Goal: Task Accomplishment & Management: Manage account settings

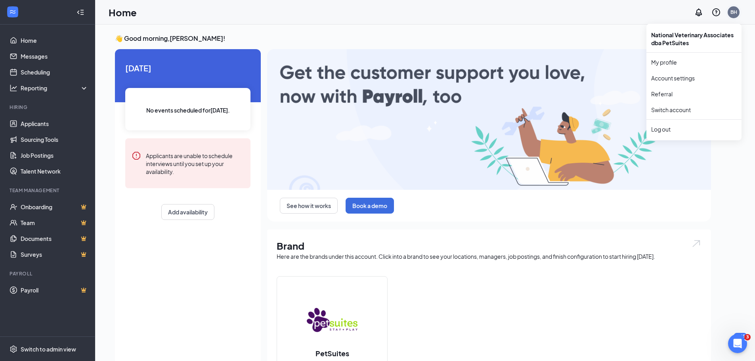
click at [730, 8] on div "BH" at bounding box center [734, 12] width 12 height 12
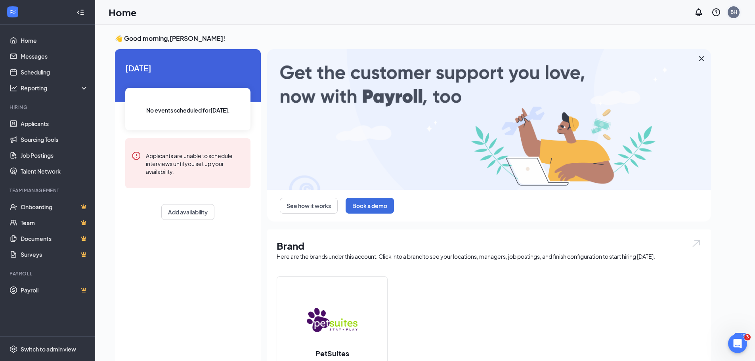
click at [731, 12] on div "BH" at bounding box center [734, 12] width 7 height 7
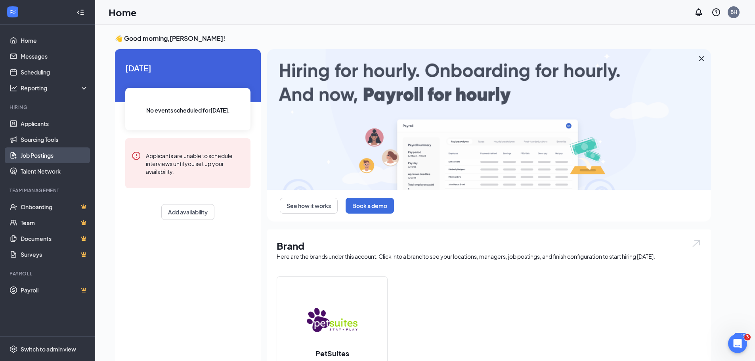
click at [47, 155] on link "Job Postings" at bounding box center [55, 155] width 68 height 16
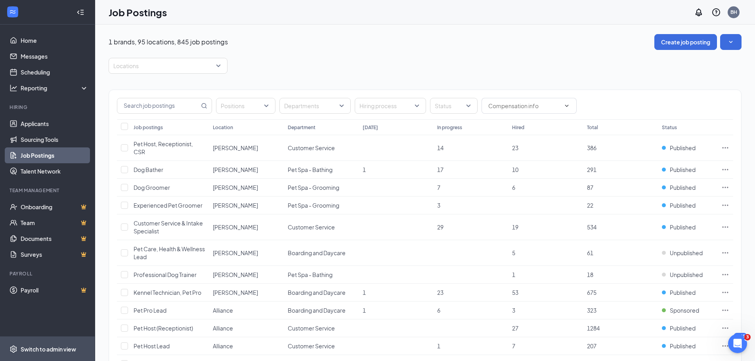
click at [62, 349] on div "Switch to admin view" at bounding box center [49, 349] width 56 height 8
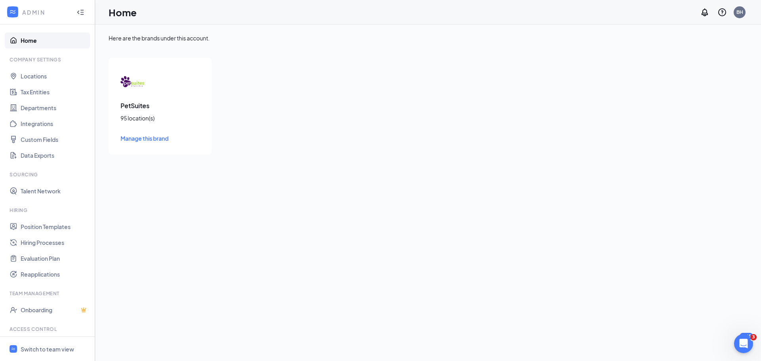
click at [177, 89] on div "PetSuites 95 location(s) Manage this brand" at bounding box center [160, 106] width 103 height 97
click at [147, 98] on div "PetSuites 95 location(s) Manage this brand" at bounding box center [160, 106] width 103 height 97
click at [139, 124] on div "PetSuites 95 location(s) Manage this brand" at bounding box center [160, 106] width 103 height 97
click at [152, 109] on h3 "PetSuites" at bounding box center [160, 106] width 79 height 9
click at [29, 244] on link "Hiring Processes" at bounding box center [55, 243] width 68 height 16
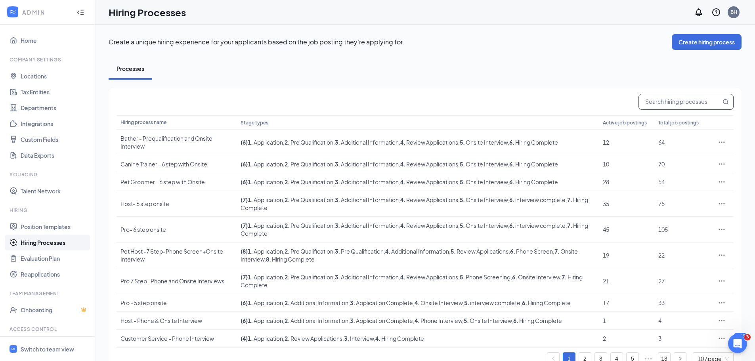
click at [687, 104] on input "text" at bounding box center [680, 101] width 82 height 15
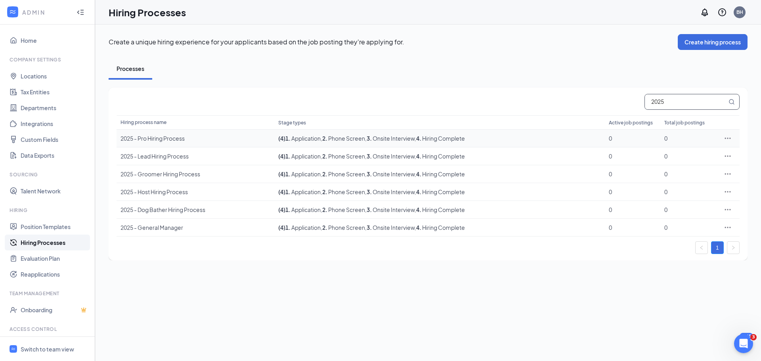
type input "2025"
click at [724, 135] on icon "Ellipses" at bounding box center [728, 138] width 8 height 8
click at [685, 159] on li "Edit" at bounding box center [691, 155] width 81 height 18
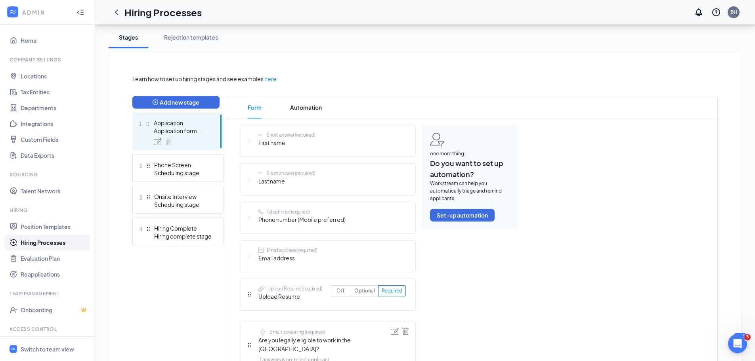
scroll to position [159, 0]
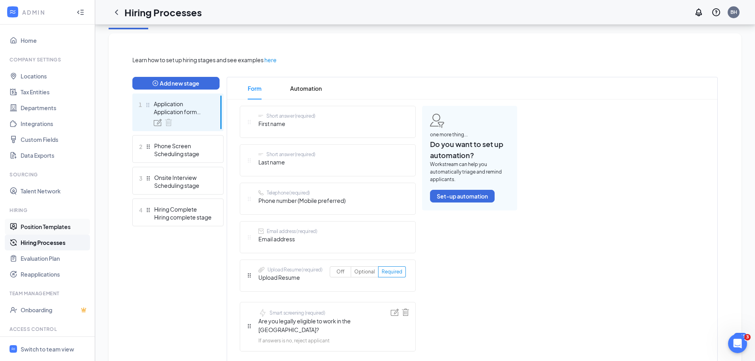
click at [66, 226] on link "Position Templates" at bounding box center [55, 227] width 68 height 16
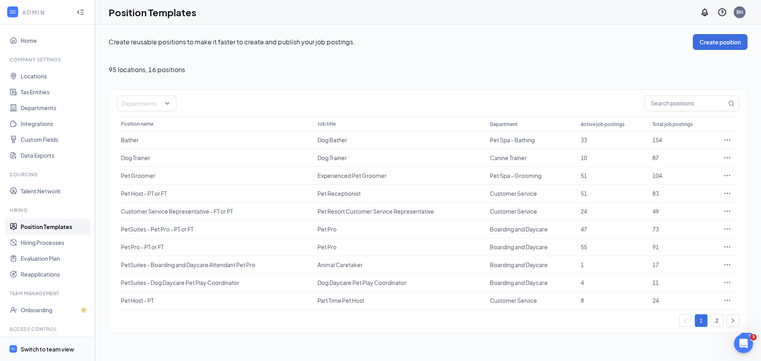
click at [58, 346] on div "Switch to team view" at bounding box center [48, 349] width 54 height 8
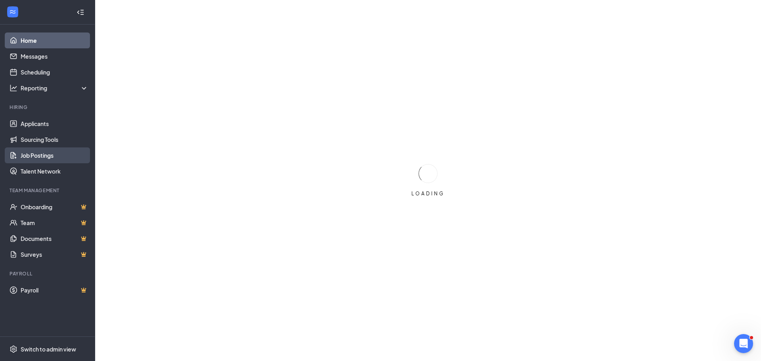
click at [49, 153] on link "Job Postings" at bounding box center [55, 155] width 68 height 16
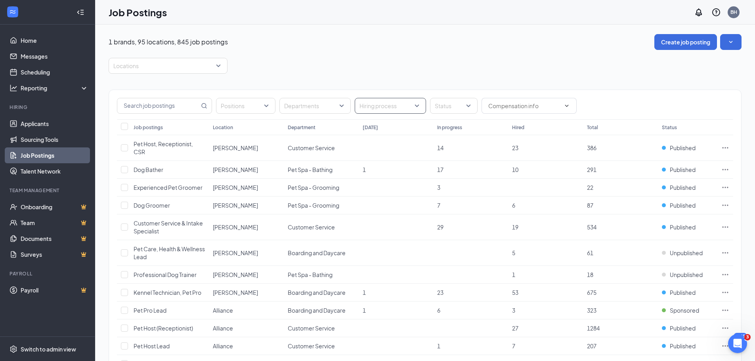
click at [417, 103] on div "Hiring process" at bounding box center [390, 106] width 71 height 16
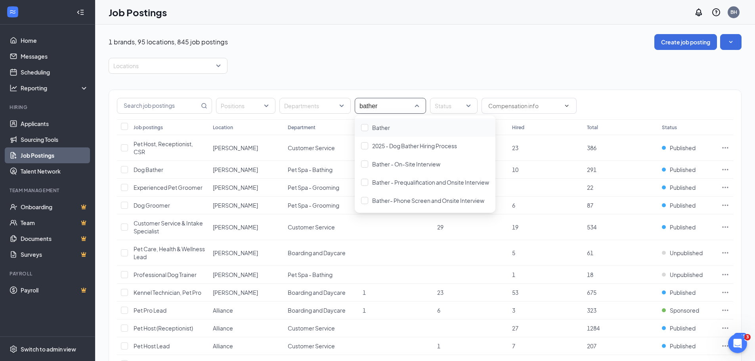
type input "bather"
click at [363, 128] on div at bounding box center [364, 127] width 7 height 7
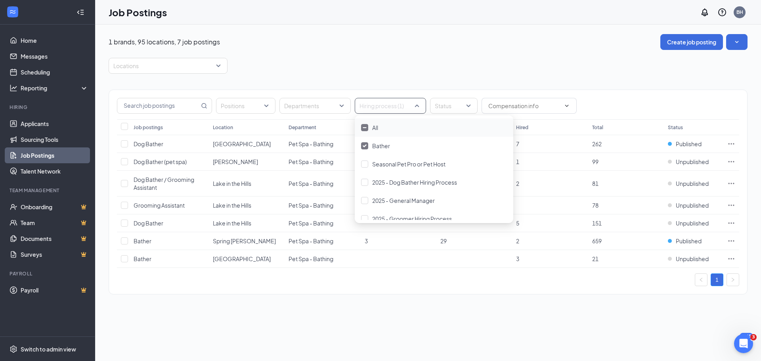
click at [365, 126] on div at bounding box center [364, 127] width 7 height 7
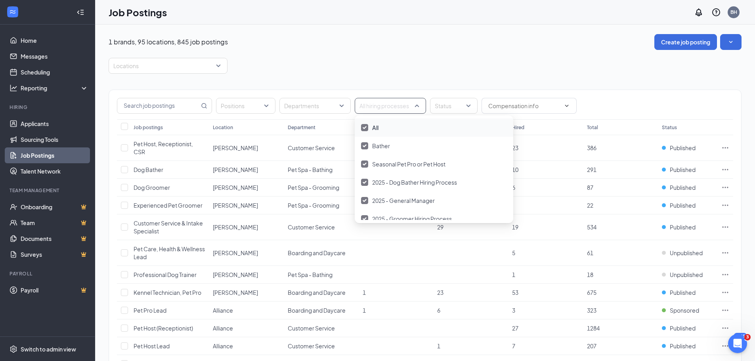
click at [362, 128] on div at bounding box center [364, 127] width 7 height 7
click at [375, 105] on div at bounding box center [386, 106] width 59 height 13
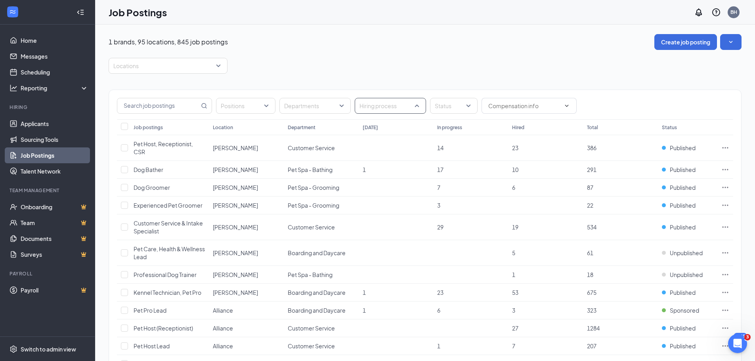
click at [387, 105] on div at bounding box center [386, 106] width 59 height 13
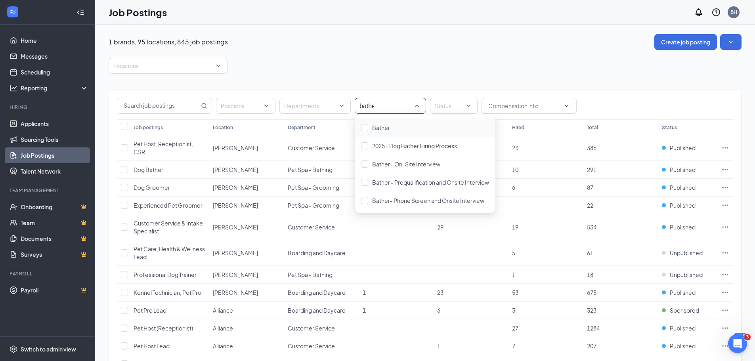
type input "bather"
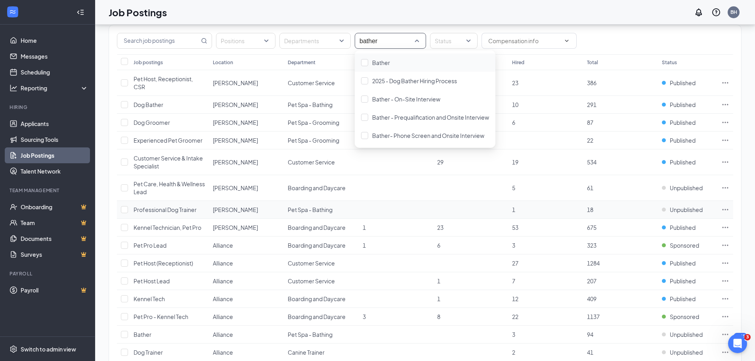
scroll to position [40, 0]
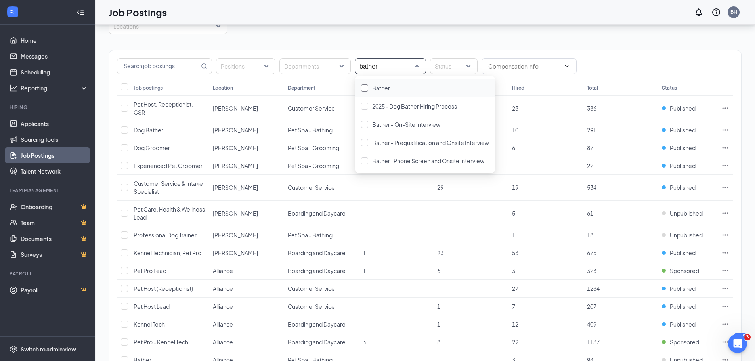
click at [368, 88] on div at bounding box center [364, 87] width 7 height 7
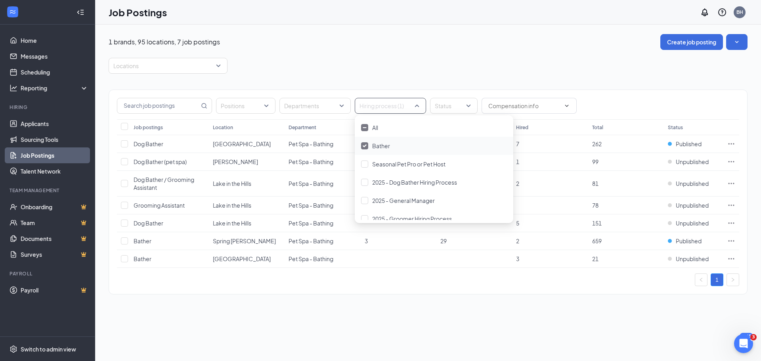
click at [363, 145] on img at bounding box center [365, 145] width 4 height 3
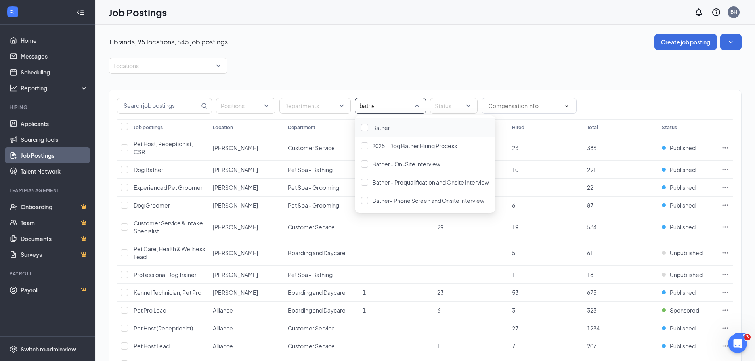
type input "bather"
click at [365, 144] on div at bounding box center [364, 145] width 7 height 7
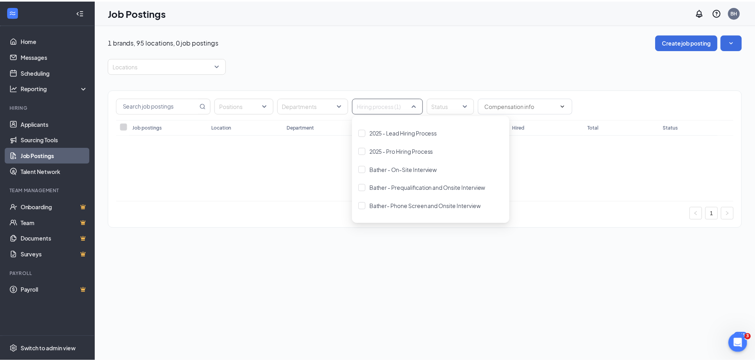
scroll to position [119, 0]
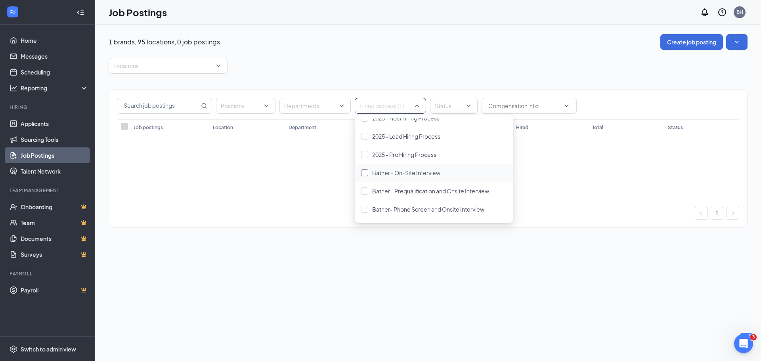
click at [367, 173] on div at bounding box center [364, 172] width 7 height 7
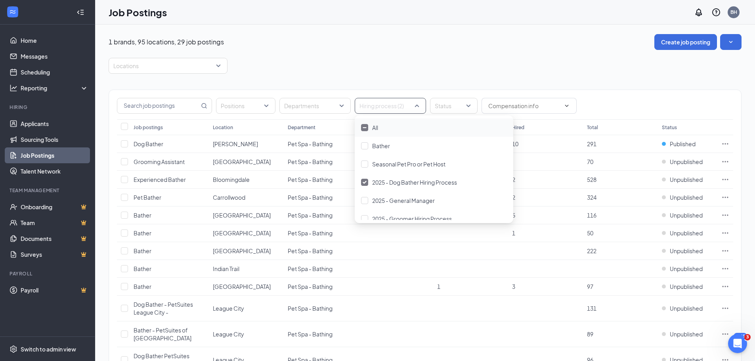
click at [366, 126] on div at bounding box center [364, 127] width 7 height 7
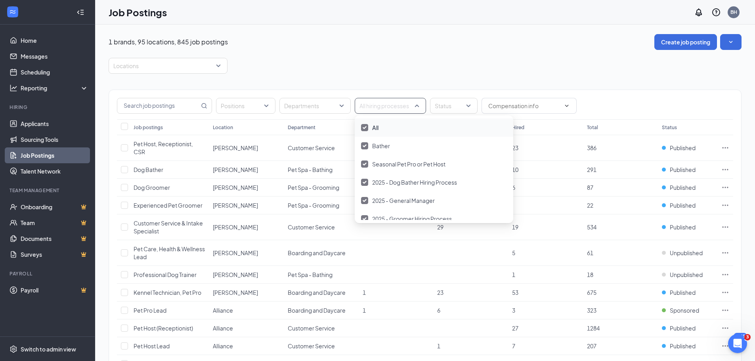
click at [366, 126] on img at bounding box center [365, 127] width 4 height 3
click at [368, 109] on div at bounding box center [386, 106] width 59 height 13
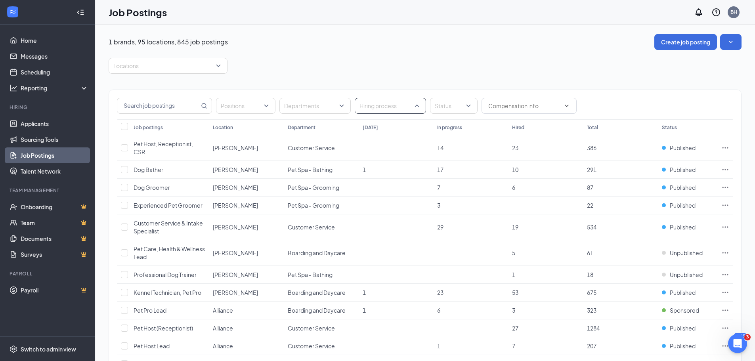
click at [418, 109] on div "Hiring process" at bounding box center [390, 106] width 71 height 16
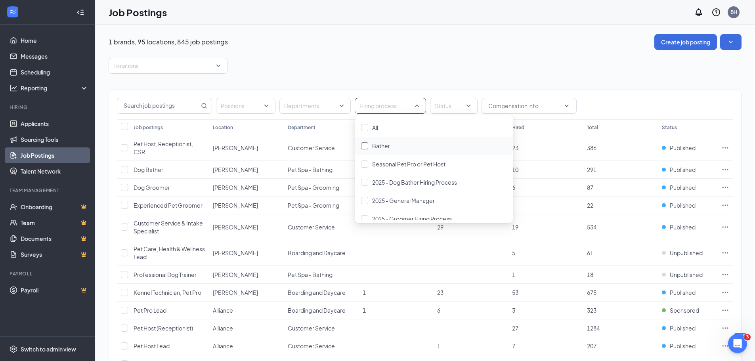
click at [369, 144] on div "Bather" at bounding box center [434, 146] width 146 height 9
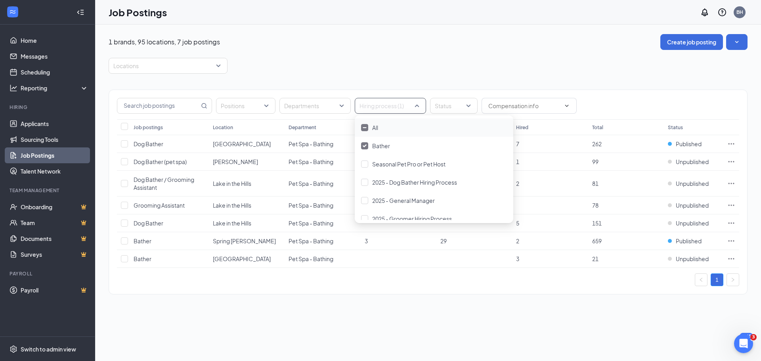
click at [369, 144] on div "Bather" at bounding box center [434, 146] width 146 height 9
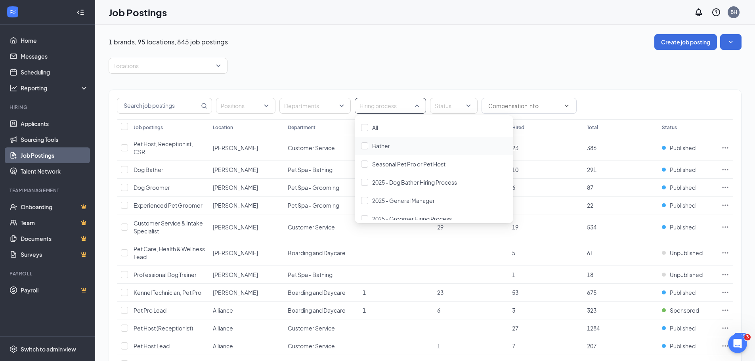
click at [366, 65] on div "Locations" at bounding box center [425, 66] width 633 height 16
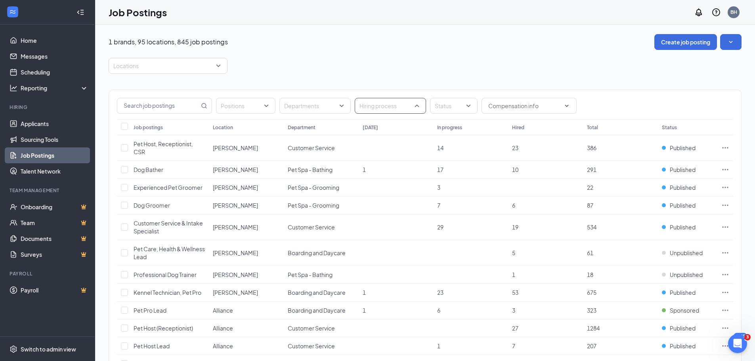
click at [379, 103] on div at bounding box center [386, 106] width 59 height 13
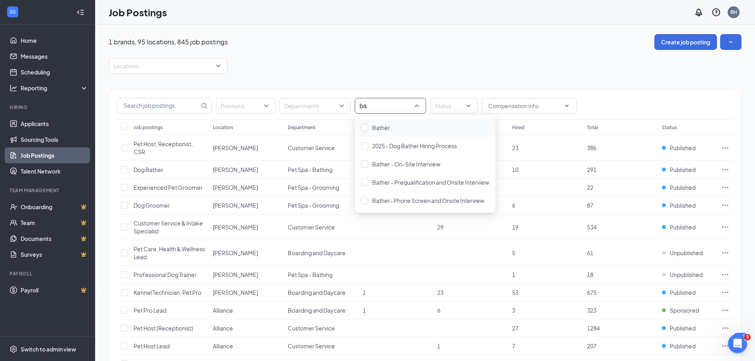
type input "bat"
click at [362, 128] on div at bounding box center [364, 127] width 7 height 7
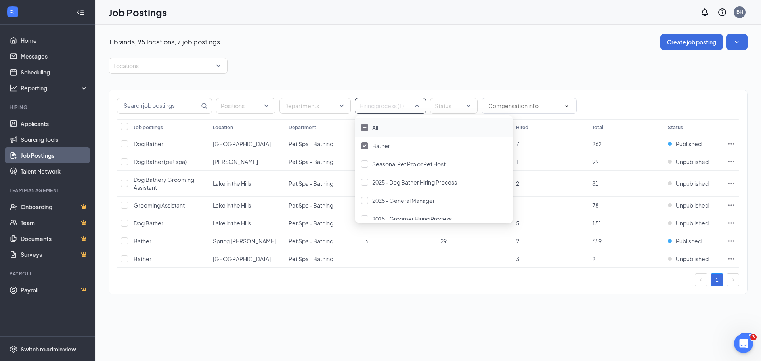
click at [362, 128] on div at bounding box center [364, 127] width 7 height 7
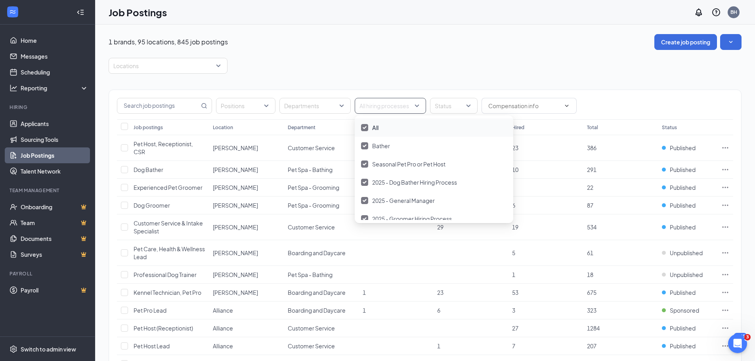
click at [377, 106] on div at bounding box center [386, 106] width 59 height 13
type input "bat"
click at [365, 145] on img at bounding box center [365, 145] width 4 height 3
click at [362, 128] on div at bounding box center [364, 127] width 7 height 7
click at [366, 127] on img at bounding box center [365, 127] width 4 height 3
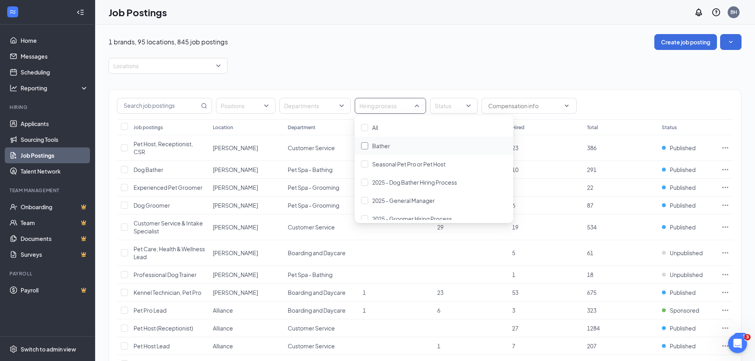
click at [366, 145] on div at bounding box center [364, 145] width 7 height 7
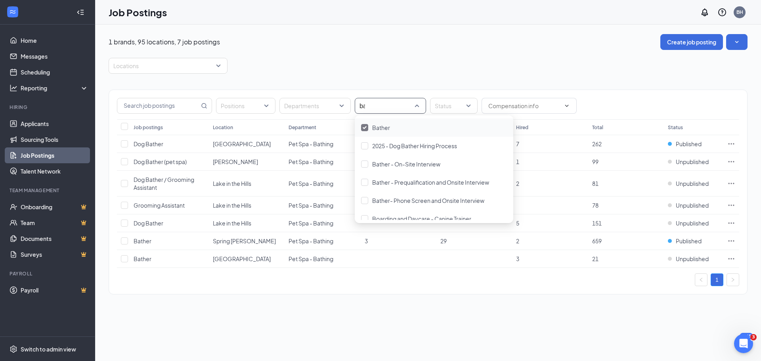
type input "bat"
click at [366, 164] on div at bounding box center [364, 164] width 7 height 7
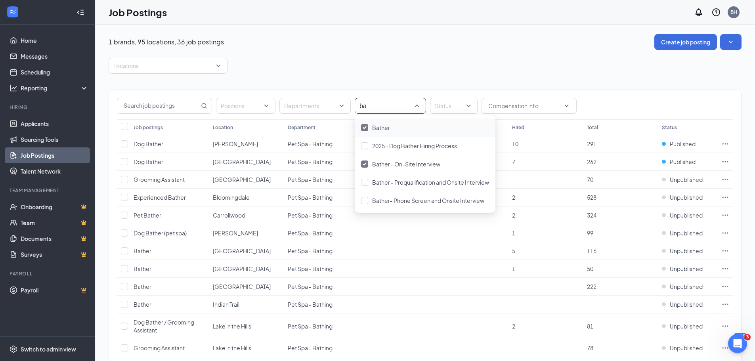
type input "bat"
click at [368, 182] on div at bounding box center [364, 182] width 7 height 7
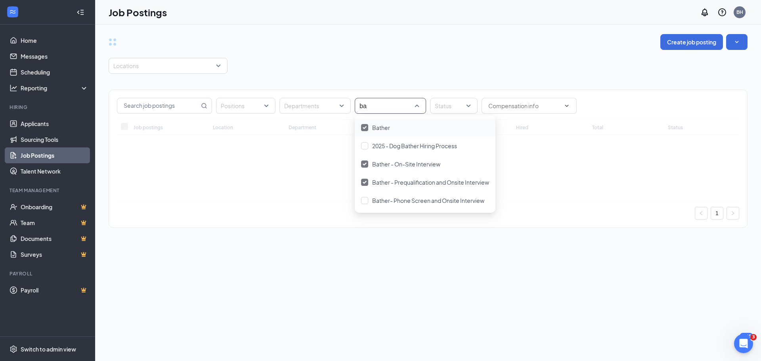
type input "bat"
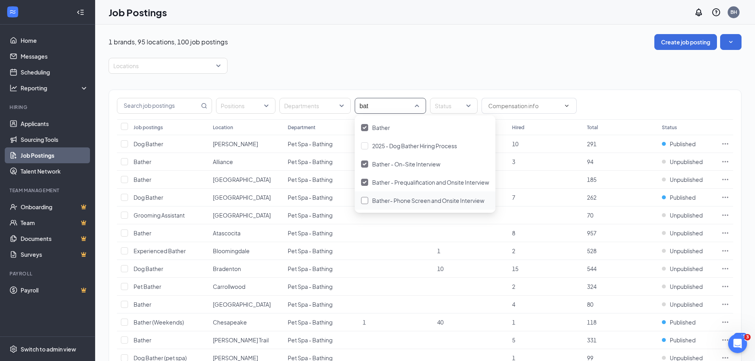
click at [368, 199] on div at bounding box center [364, 200] width 7 height 7
type input "bat"
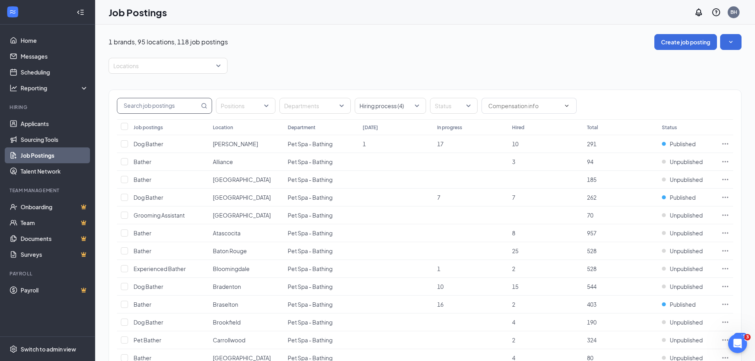
click at [190, 107] on input "text" at bounding box center [158, 105] width 82 height 15
click at [125, 126] on input "Select all" at bounding box center [124, 126] width 7 height 7
checkbox input "true"
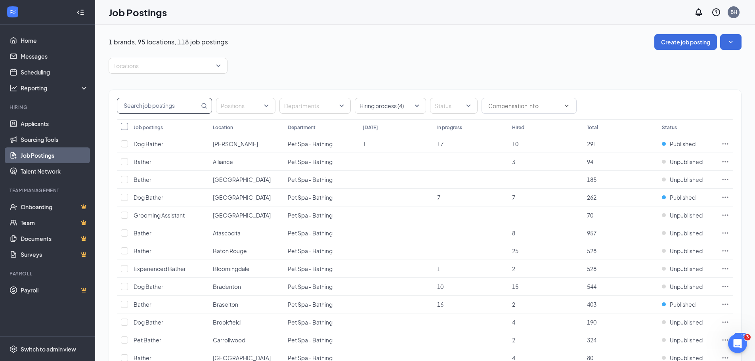
checkbox input "true"
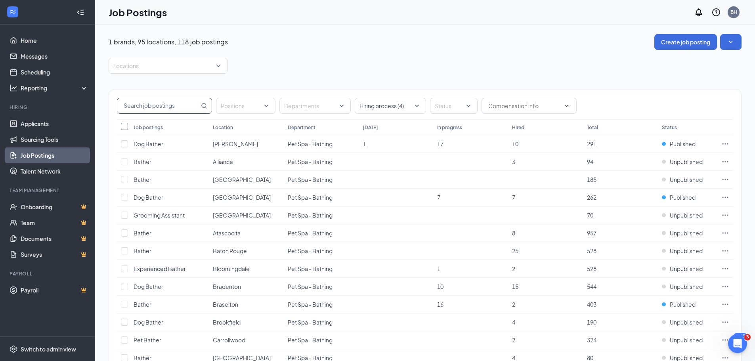
checkbox input "true"
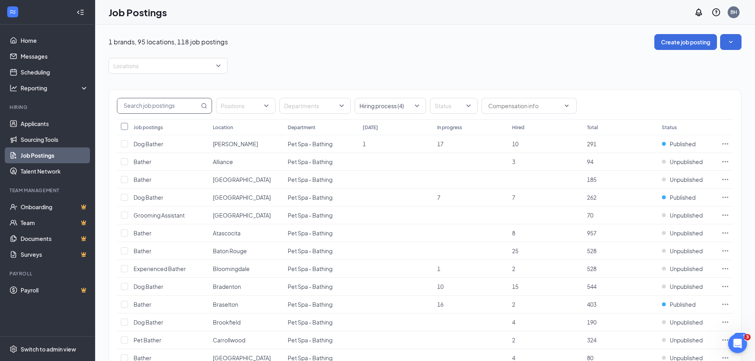
checkbox input "true"
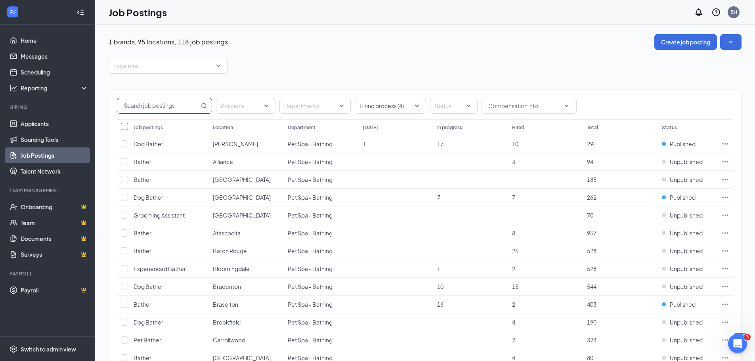
checkbox input "true"
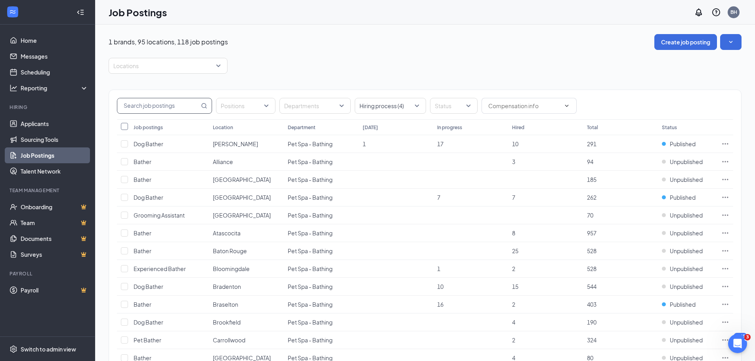
checkbox input "true"
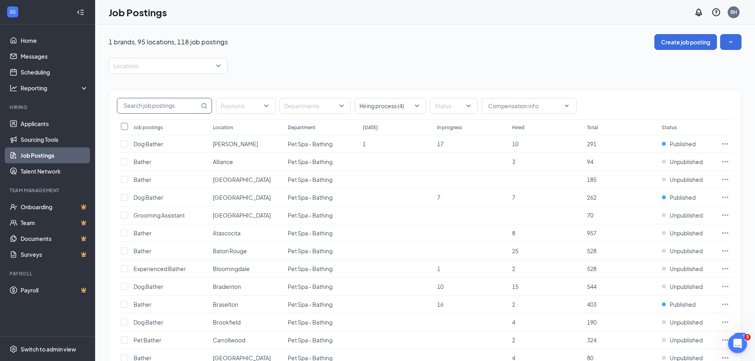
checkbox input "true"
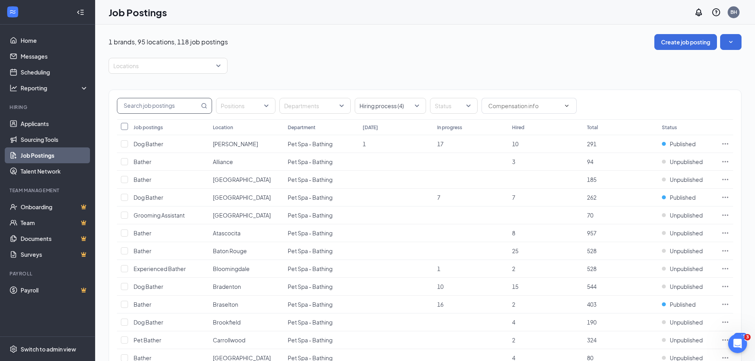
checkbox input "true"
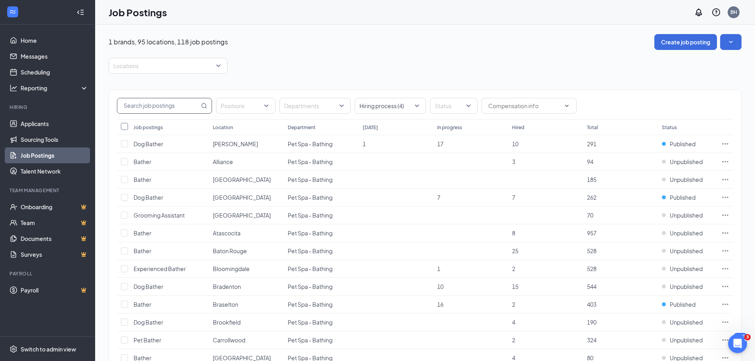
checkbox input "true"
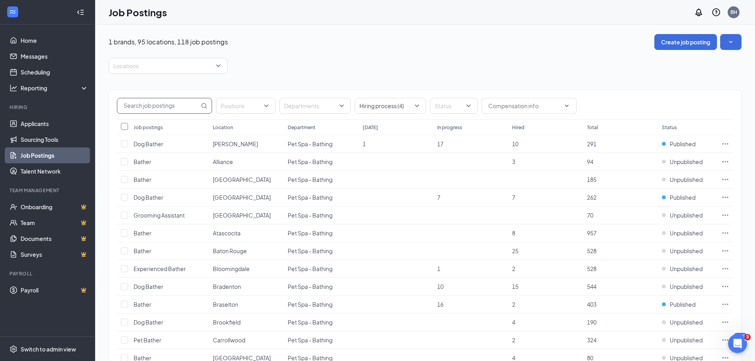
checkbox input "true"
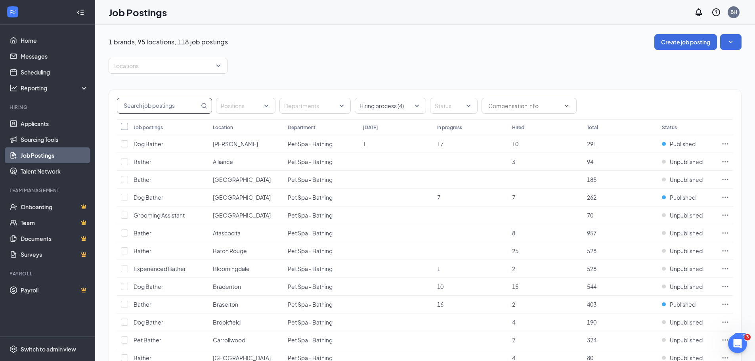
checkbox input "true"
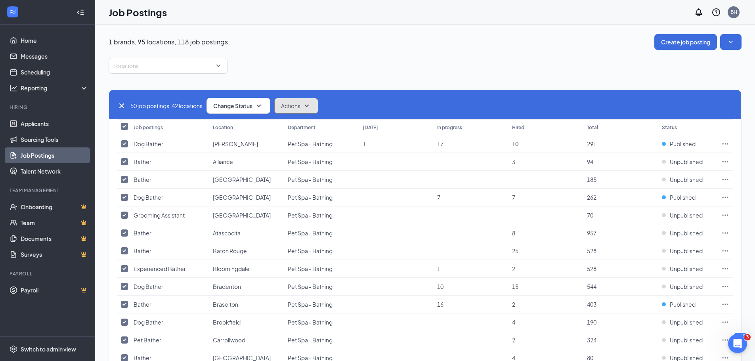
click at [312, 104] on icon "SmallChevronDown" at bounding box center [307, 106] width 10 height 10
click at [303, 123] on div "Edit" at bounding box center [311, 127] width 69 height 17
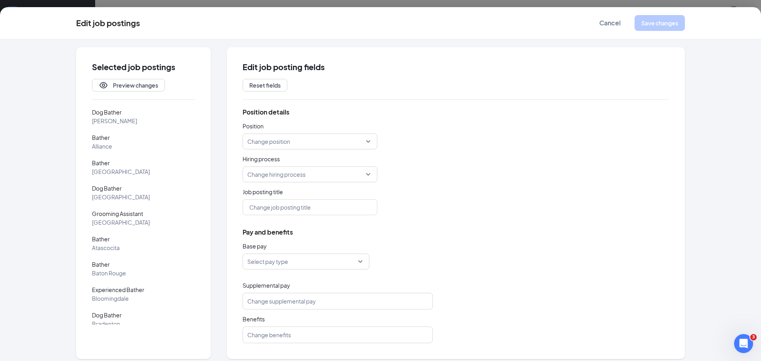
click at [326, 172] on input "search" at bounding box center [307, 174] width 120 height 15
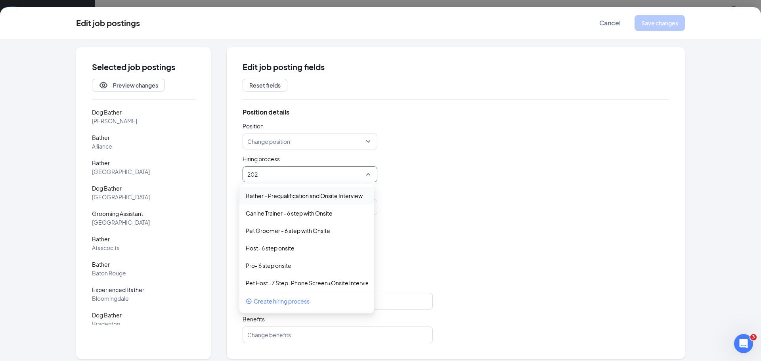
type input "2025"
click at [294, 265] on p "2025 - Dog Bather Hiring Process" at bounding box center [300, 266] width 109 height 8
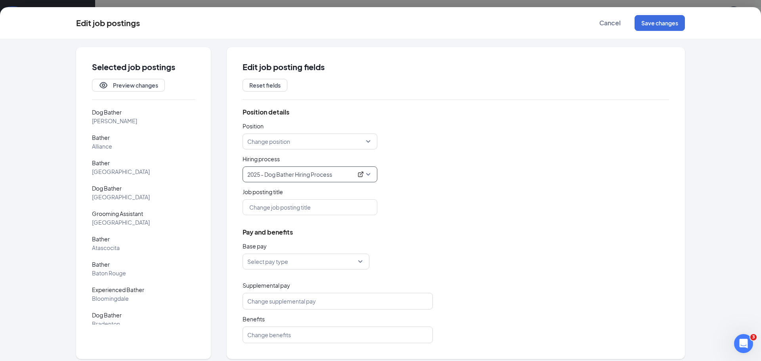
scroll to position [6, 0]
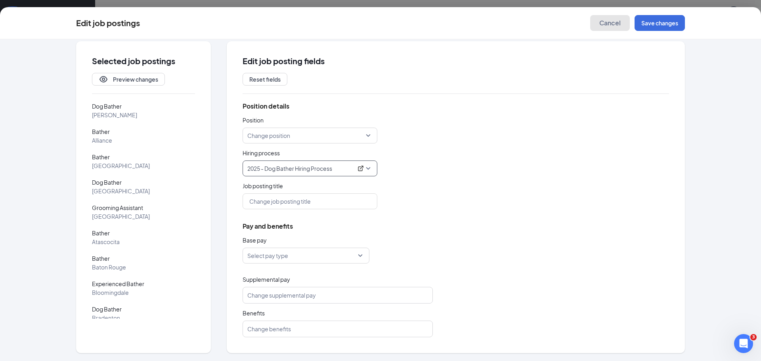
click at [603, 23] on span "Cancel" at bounding box center [609, 23] width 21 height 8
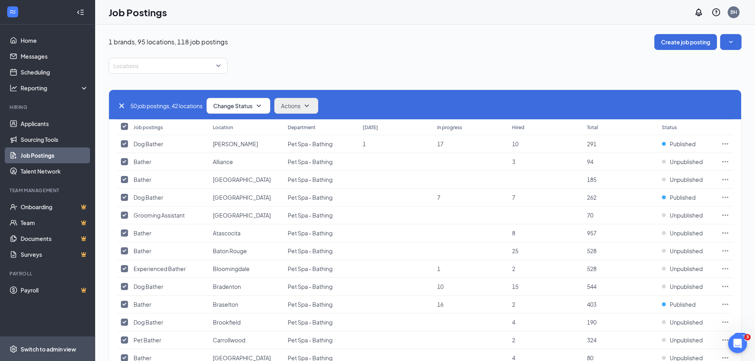
click at [59, 349] on div "Switch to admin view" at bounding box center [49, 349] width 56 height 8
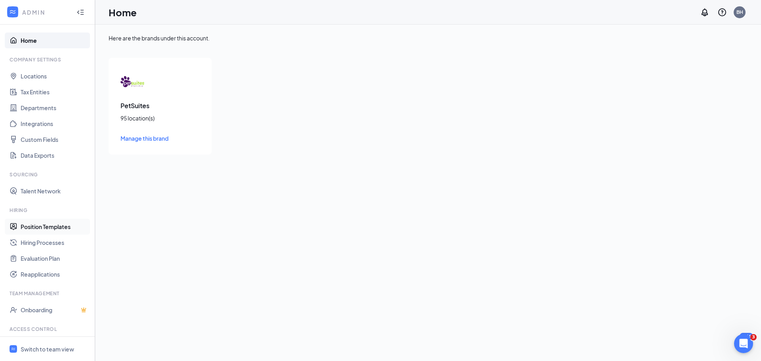
click at [50, 226] on link "Position Templates" at bounding box center [55, 227] width 68 height 16
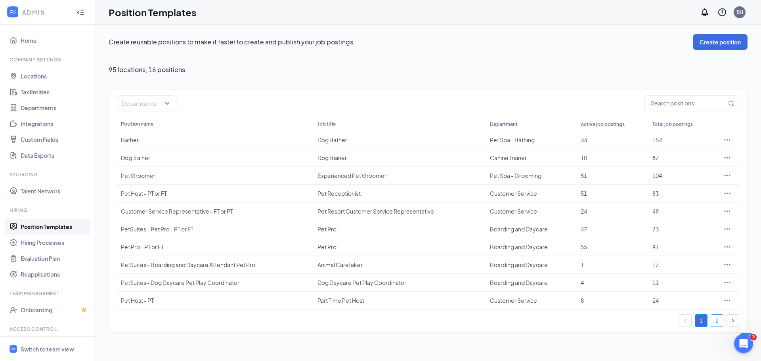
click at [717, 320] on link "2" at bounding box center [717, 321] width 12 height 12
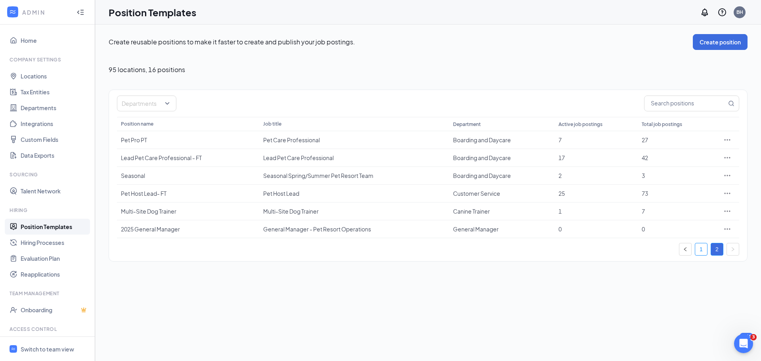
click at [702, 252] on link "1" at bounding box center [701, 249] width 12 height 12
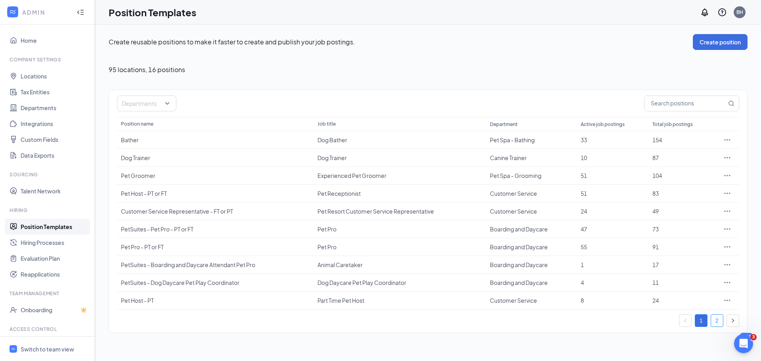
click at [715, 321] on link "2" at bounding box center [717, 321] width 12 height 12
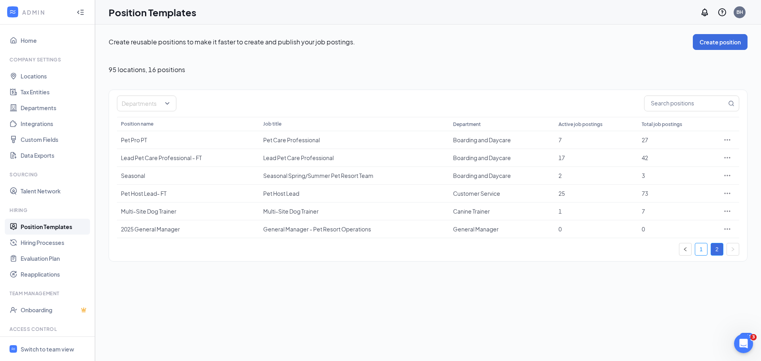
click at [701, 249] on link "1" at bounding box center [701, 249] width 12 height 12
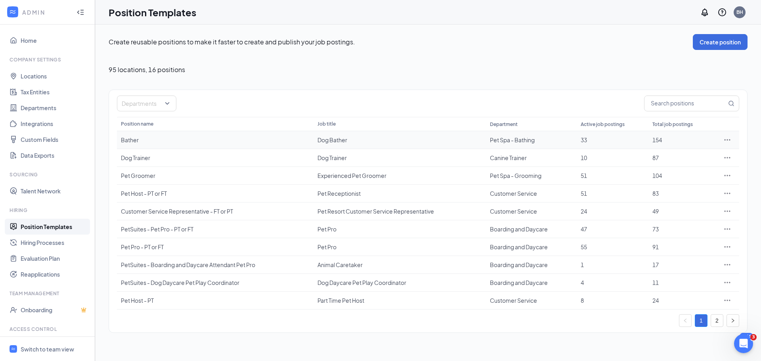
click at [726, 141] on icon "Ellipses" at bounding box center [728, 140] width 8 height 8
click at [686, 151] on li "Edit" at bounding box center [691, 156] width 81 height 18
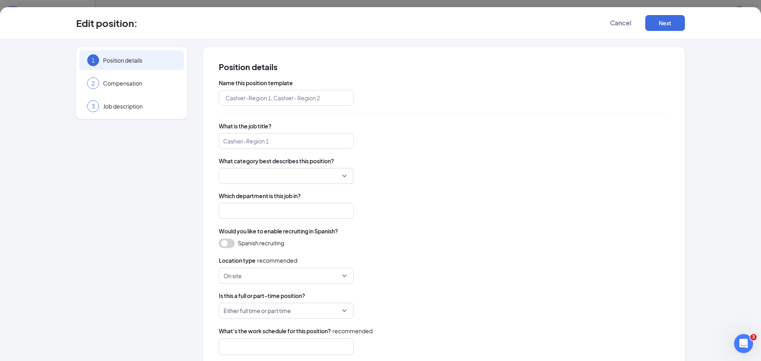
type input "Bather"
type input "Dog Bather"
type input "Pet Spa - Bathing"
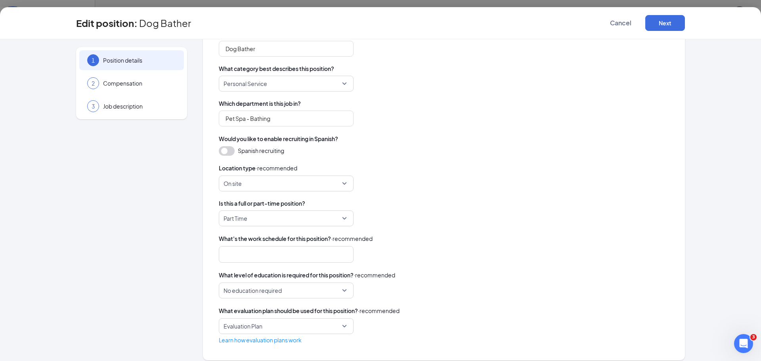
scroll to position [100, 0]
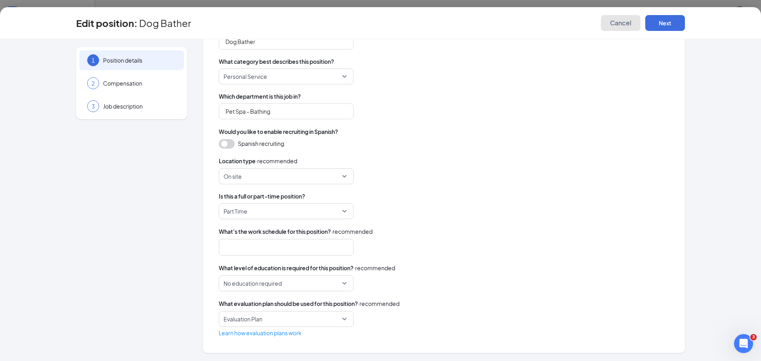
click at [617, 18] on button "Cancel" at bounding box center [621, 23] width 40 height 16
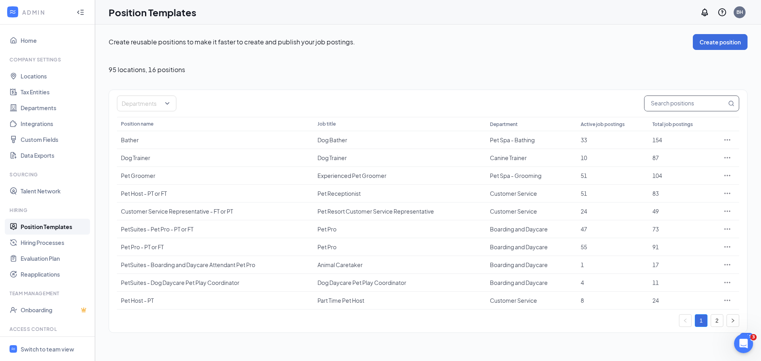
click at [684, 107] on input "text" at bounding box center [686, 103] width 82 height 15
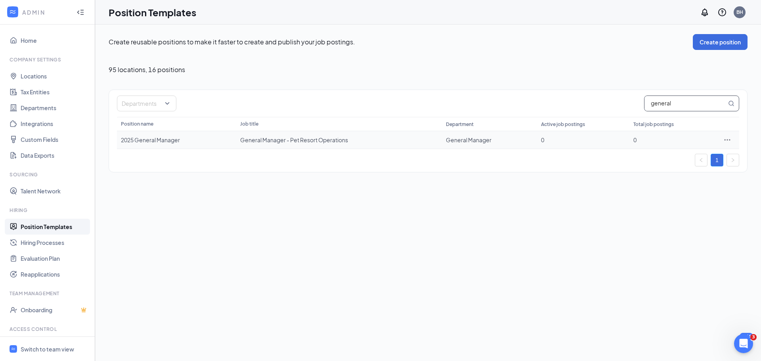
type input "general"
click at [729, 139] on icon "Ellipses" at bounding box center [728, 140] width 8 height 8
click at [678, 161] on li "Edit" at bounding box center [691, 156] width 81 height 18
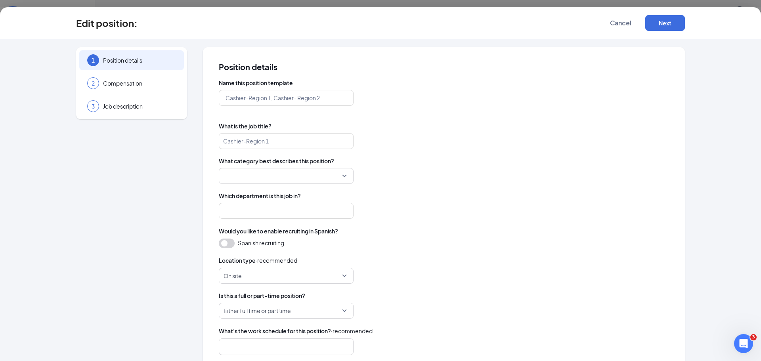
type input "2025 General Manager"
type input "General Manager - Pet Resort Operations"
type input "General Manager"
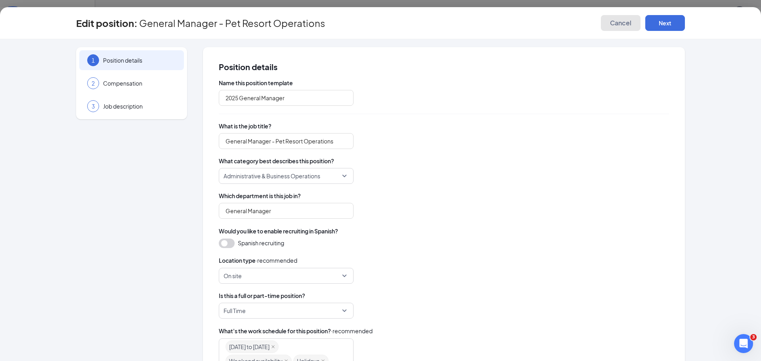
click at [623, 25] on span "Cancel" at bounding box center [620, 23] width 21 height 8
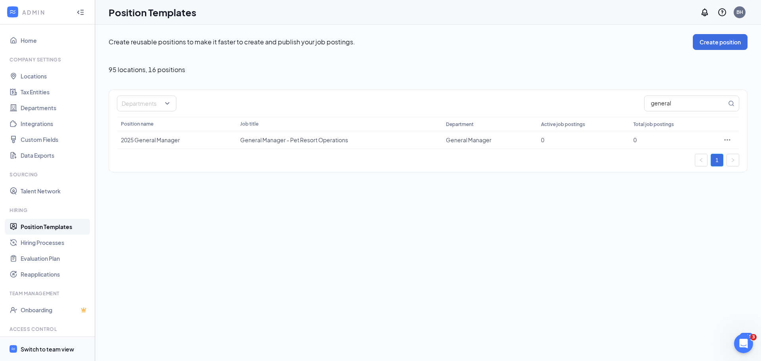
click at [29, 351] on div "Switch to team view" at bounding box center [48, 349] width 54 height 8
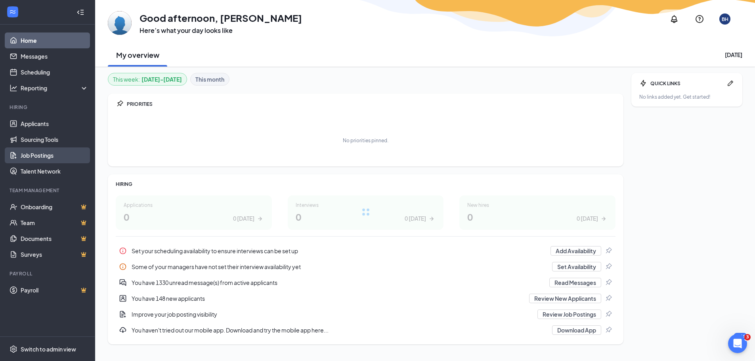
click at [56, 152] on link "Job Postings" at bounding box center [55, 155] width 68 height 16
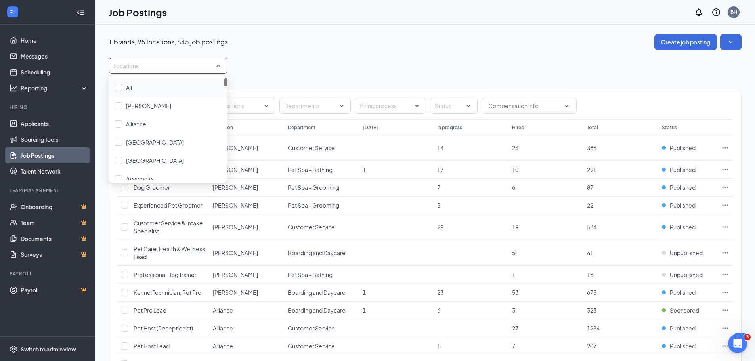
click at [218, 67] on div "Locations" at bounding box center [168, 66] width 119 height 16
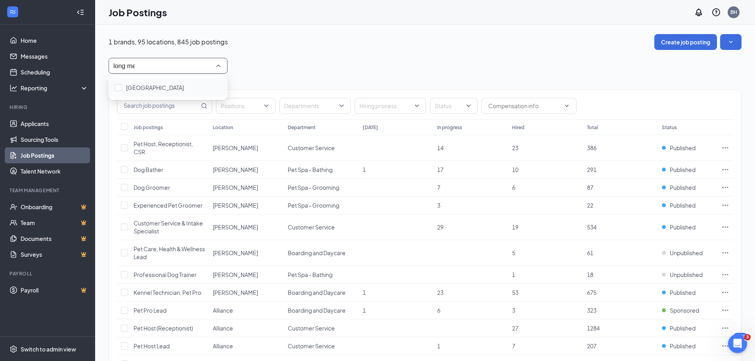
type input "long mea"
click at [116, 86] on div at bounding box center [118, 87] width 7 height 7
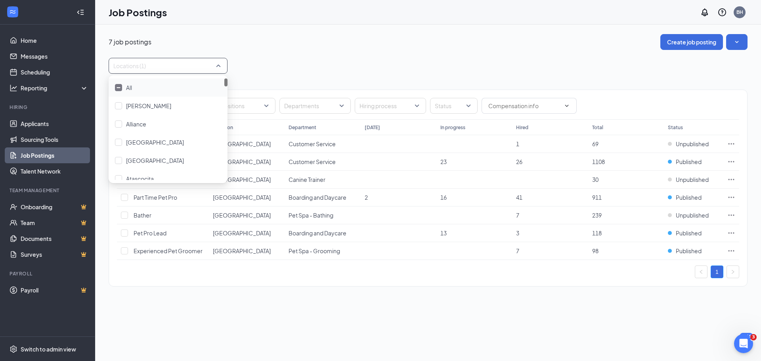
click at [272, 55] on div "7 job postings Create job posting Locations (1) Positions Departments Hiring pr…" at bounding box center [428, 164] width 639 height 260
click at [695, 36] on button "Create job posting" at bounding box center [692, 42] width 63 height 16
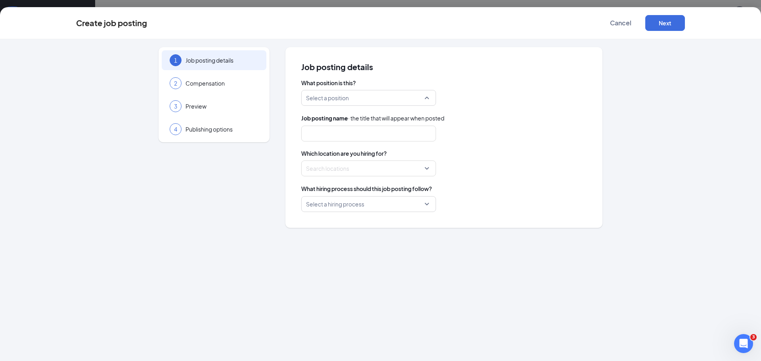
click at [422, 100] on input "search" at bounding box center [366, 97] width 120 height 15
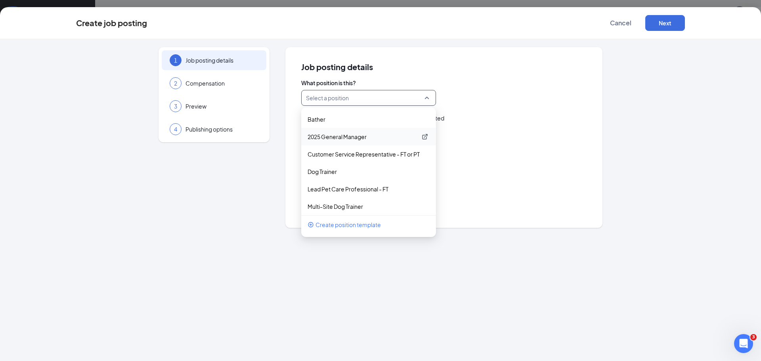
click at [343, 136] on p "2025 General Manager" at bounding box center [362, 137] width 109 height 8
type input "General Manager - Pet Resort Operations"
drag, startPoint x: 304, startPoint y: 98, endPoint x: 360, endPoint y: 98, distance: 56.3
click at [360, 98] on div "2025 General Manager" at bounding box center [368, 98] width 135 height 16
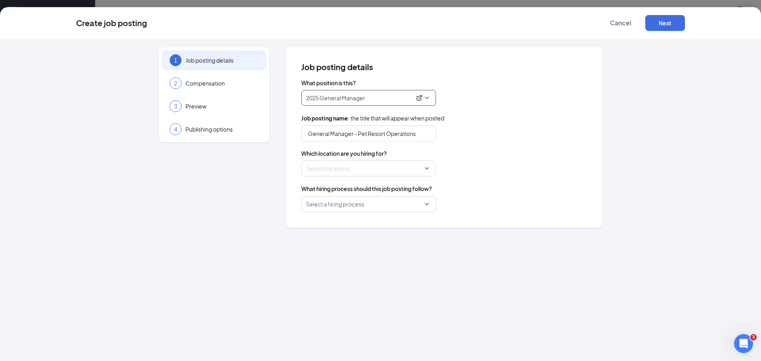
click at [362, 98] on p "2025 General Manager" at bounding box center [358, 98] width 105 height 8
click at [378, 171] on div at bounding box center [366, 168] width 120 height 13
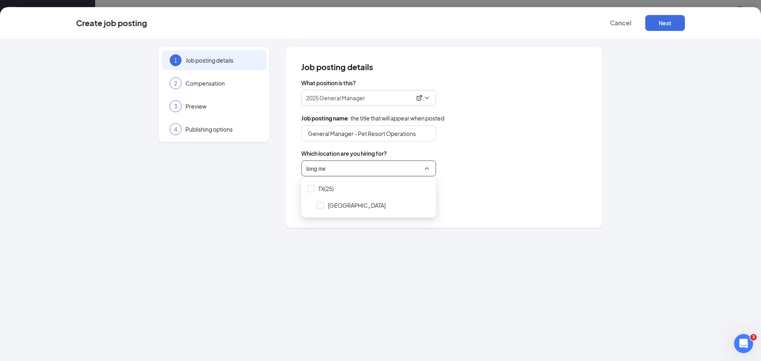
type input "long mea"
click at [320, 205] on div at bounding box center [320, 205] width 7 height 7
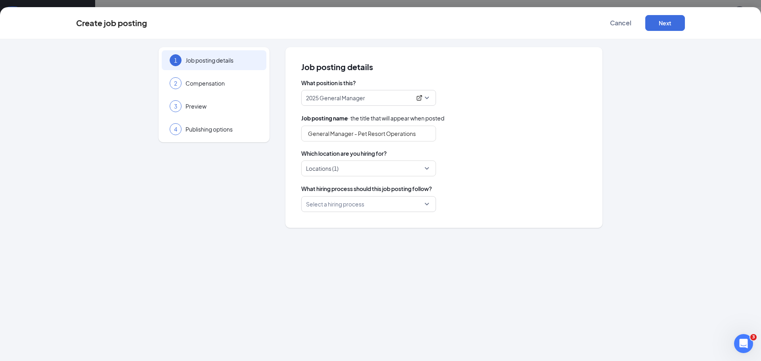
click at [518, 205] on div "Select a hiring process" at bounding box center [443, 204] width 285 height 16
click at [427, 203] on div "Select a hiring process" at bounding box center [368, 204] width 135 height 16
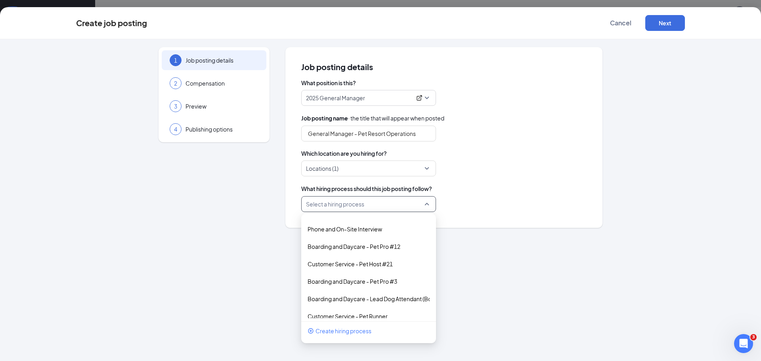
scroll to position [515, 0]
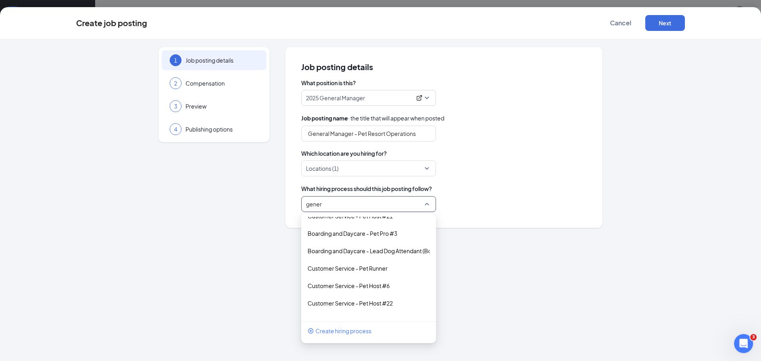
type input "genera"
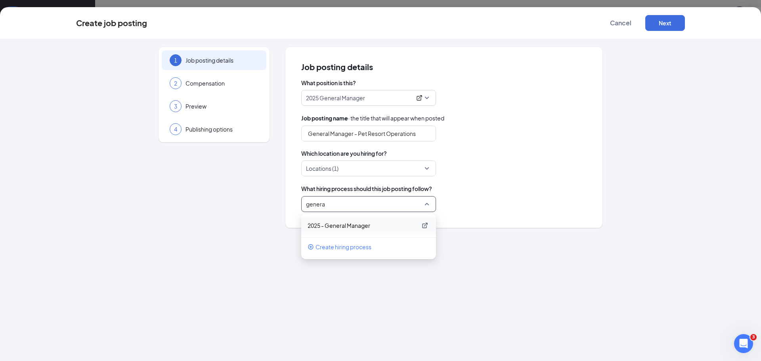
click at [358, 225] on p "2025 - General Manager" at bounding box center [362, 226] width 109 height 8
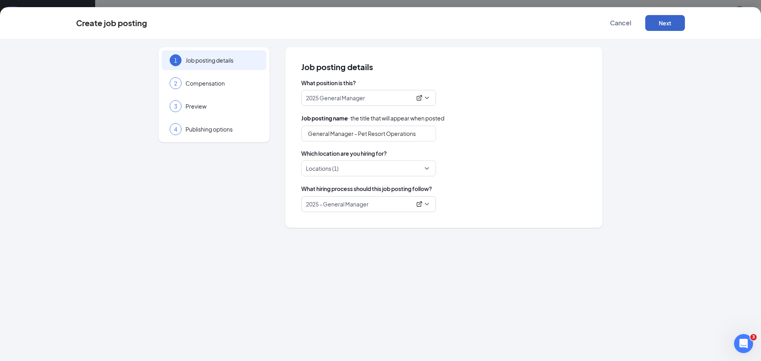
click at [658, 20] on button "Next" at bounding box center [665, 23] width 40 height 16
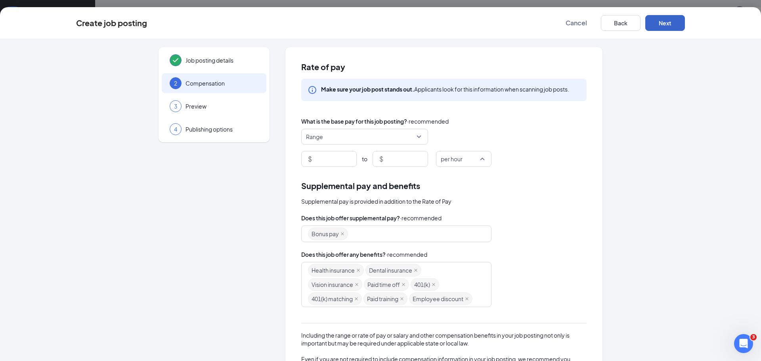
click at [446, 156] on span "per hour" at bounding box center [452, 158] width 22 height 15
click at [624, 115] on div "Job posting details 2 Compensation 3 Preview 4 Publishing options Rate of pay M…" at bounding box center [380, 240] width 609 height 387
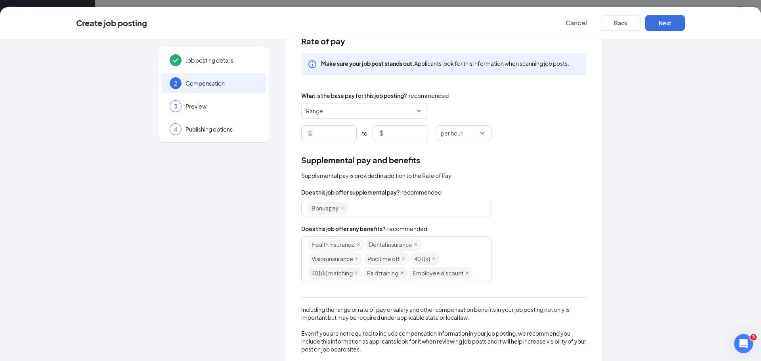
scroll to position [40, 0]
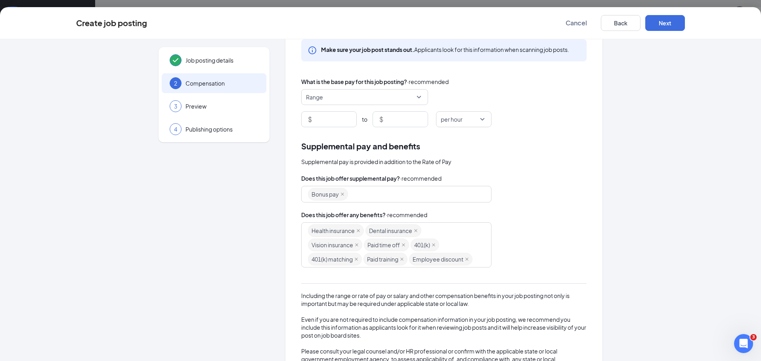
click at [456, 190] on div "Bonus pay" at bounding box center [392, 194] width 169 height 14
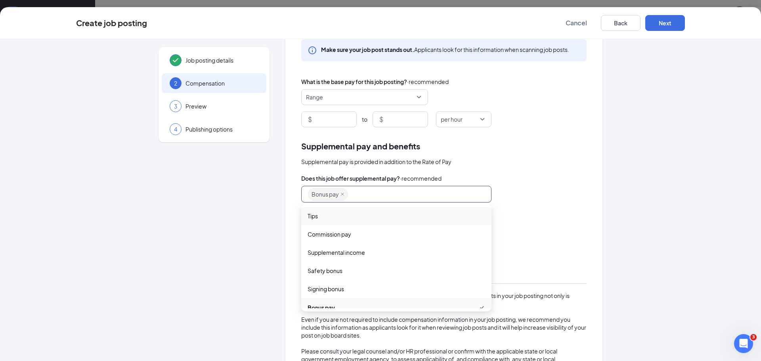
click at [597, 189] on div "Rate of pay Make sure your job post stands out. Applicants look for this inform…" at bounding box center [443, 201] width 317 height 387
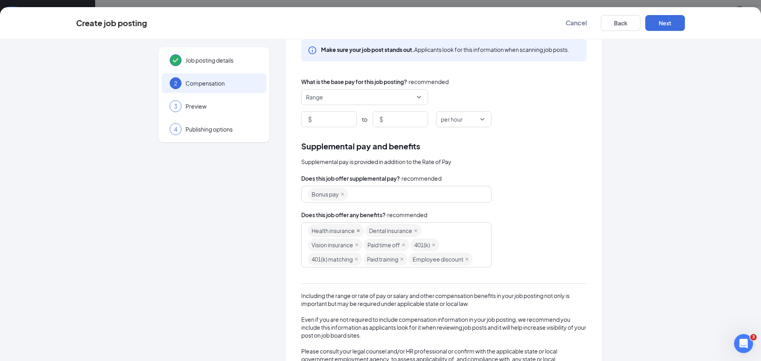
click at [357, 232] on icon "close" at bounding box center [358, 230] width 3 height 3
click at [357, 229] on icon "close" at bounding box center [358, 231] width 4 height 4
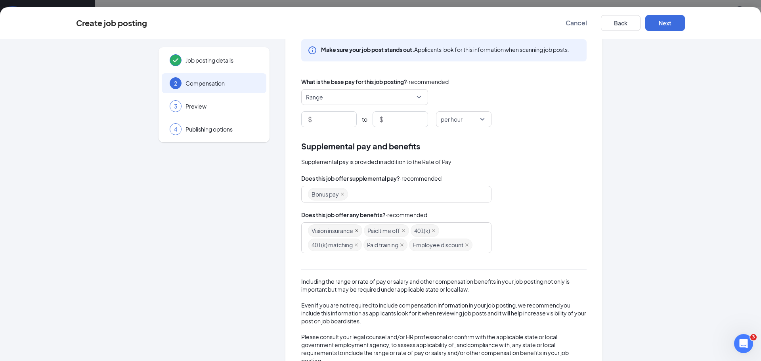
click at [355, 229] on icon "close" at bounding box center [357, 231] width 4 height 4
click at [346, 231] on icon "close" at bounding box center [347, 230] width 3 height 3
click at [329, 232] on icon "close" at bounding box center [331, 231] width 4 height 4
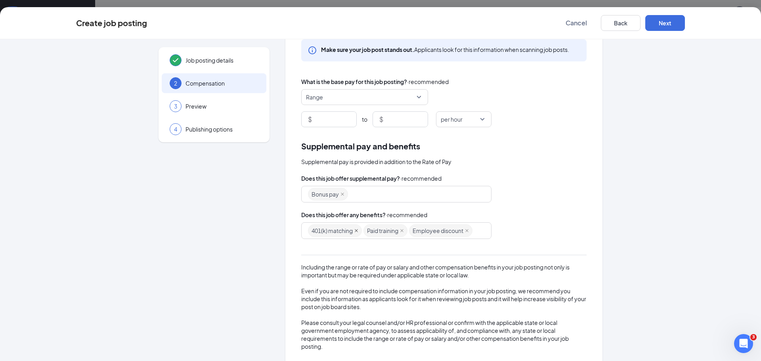
click at [354, 232] on icon "close" at bounding box center [356, 231] width 4 height 4
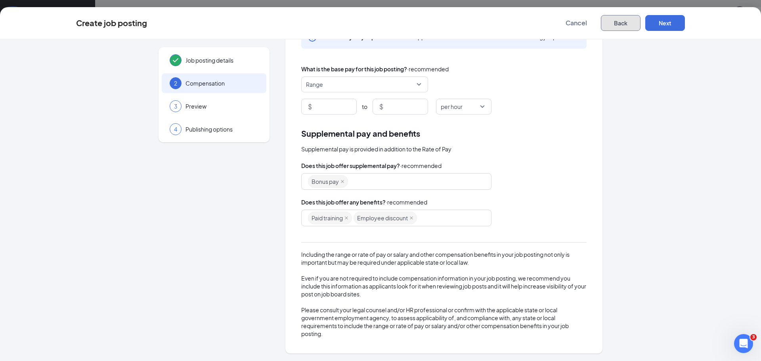
click at [623, 22] on button "Back" at bounding box center [621, 23] width 40 height 16
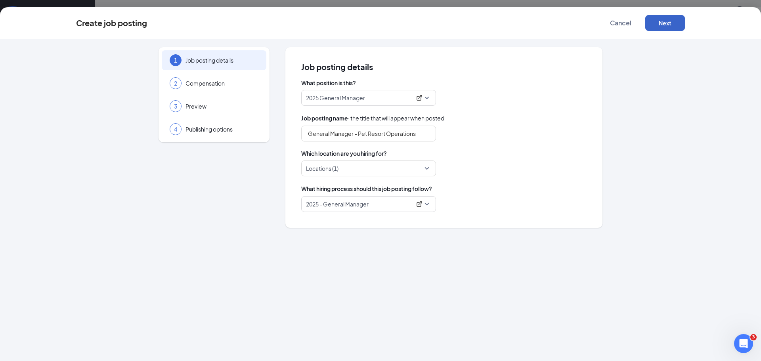
click at [665, 23] on button "Next" at bounding box center [665, 23] width 40 height 16
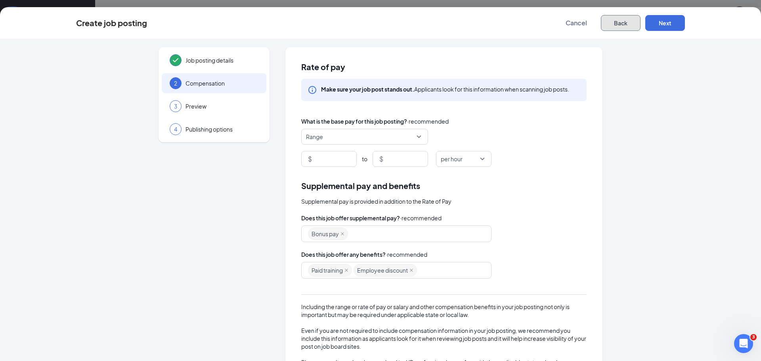
click at [629, 27] on button "Back" at bounding box center [621, 23] width 40 height 16
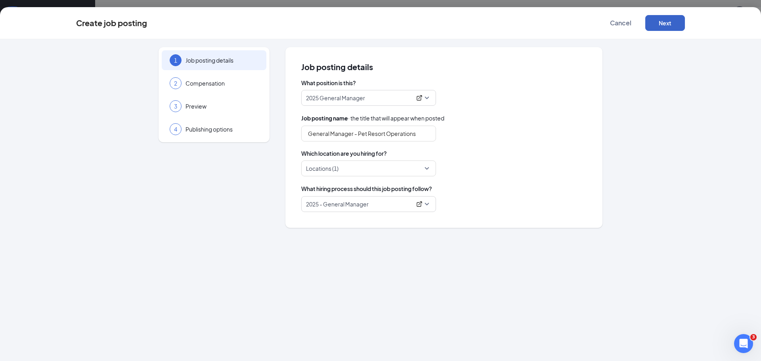
click at [659, 23] on button "Next" at bounding box center [665, 23] width 40 height 16
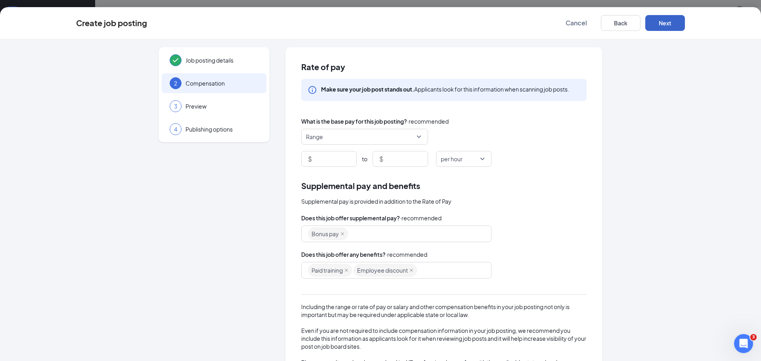
click at [431, 270] on div "Paid training Employee discount" at bounding box center [392, 270] width 169 height 14
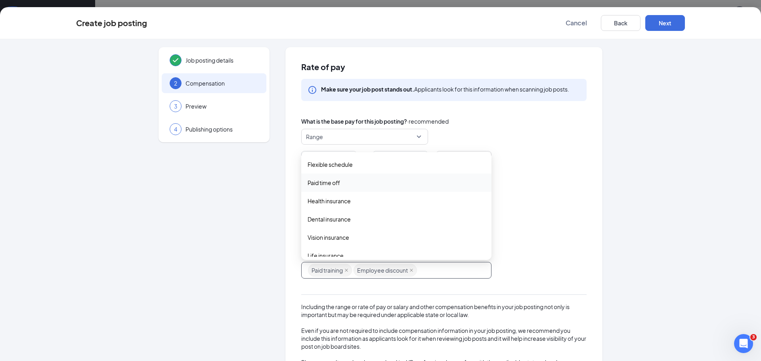
click at [530, 177] on div "Rate of pay Make sure your job post stands out. Applicants look for this inform…" at bounding box center [443, 226] width 317 height 358
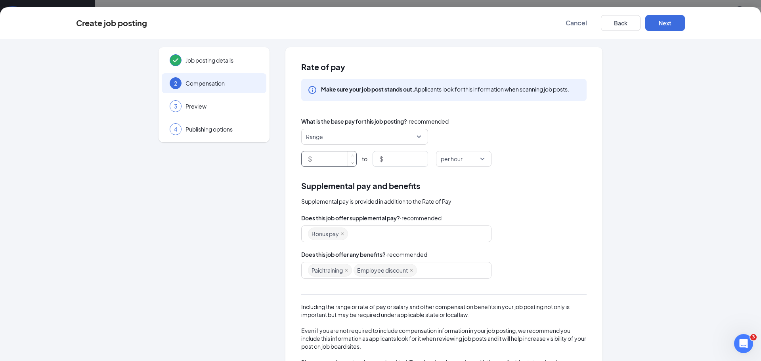
click at [318, 164] on input at bounding box center [335, 158] width 43 height 15
click at [445, 162] on span "per hour" at bounding box center [452, 158] width 22 height 15
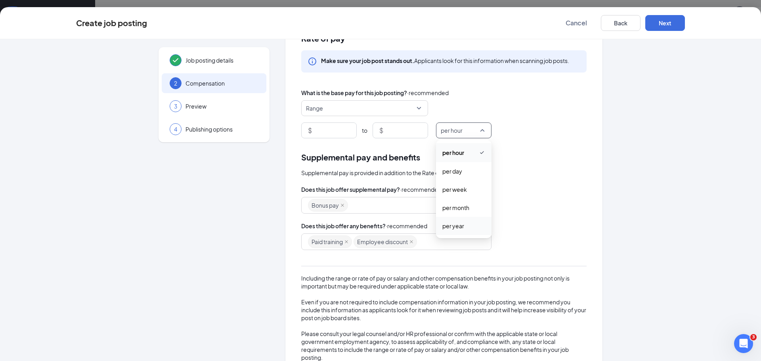
scroll to position [52, 0]
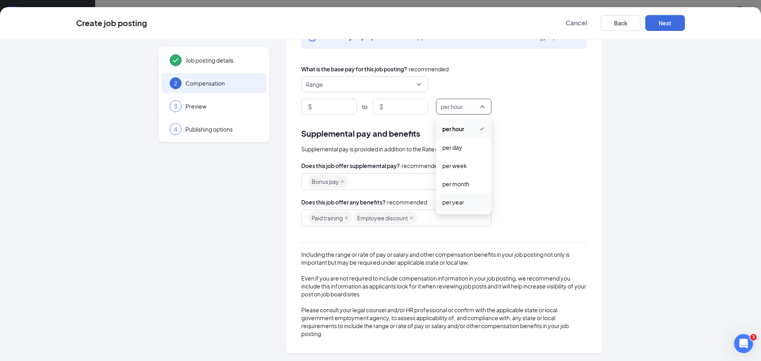
click at [462, 203] on span "per year" at bounding box center [463, 202] width 43 height 9
click at [318, 105] on input at bounding box center [335, 106] width 43 height 15
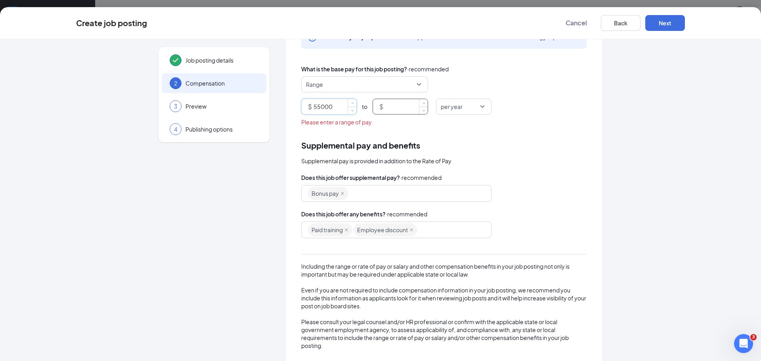
type input "55000"
click at [406, 107] on input at bounding box center [406, 106] width 43 height 15
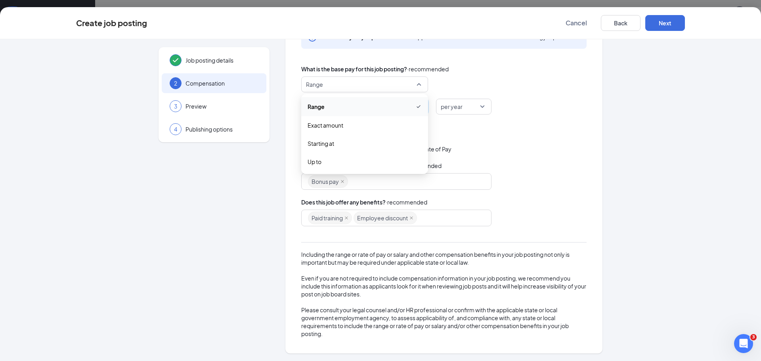
click at [385, 88] on span "Range" at bounding box center [361, 84] width 110 height 15
type input "65000"
click at [450, 78] on div "range Range range exact_rate Range Exact amount Starting at Up to" at bounding box center [443, 85] width 285 height 16
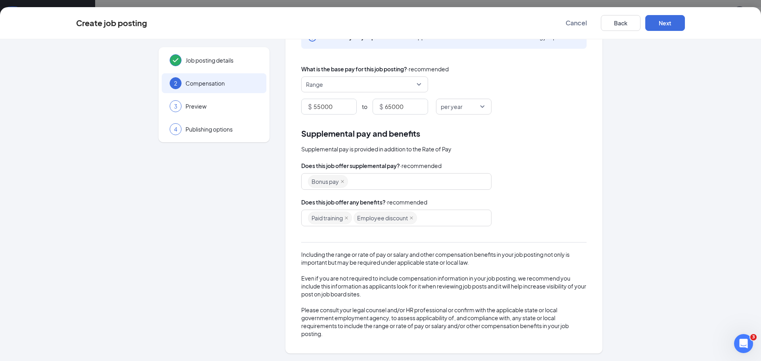
click at [433, 214] on div "Paid training Employee discount" at bounding box center [392, 218] width 169 height 14
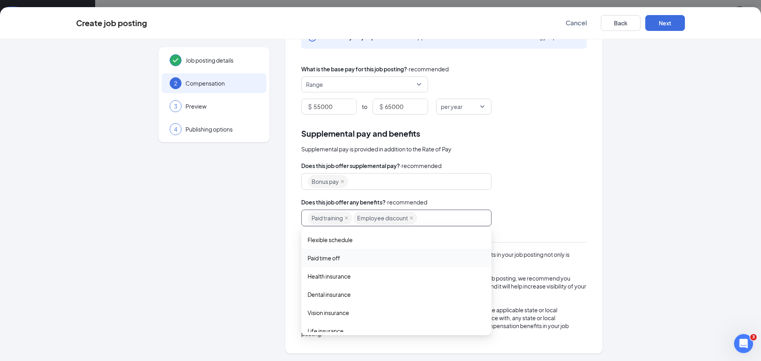
click at [354, 257] on span "Paid time off" at bounding box center [397, 258] width 178 height 9
click at [341, 280] on span "Health insurance" at bounding box center [329, 277] width 43 height 9
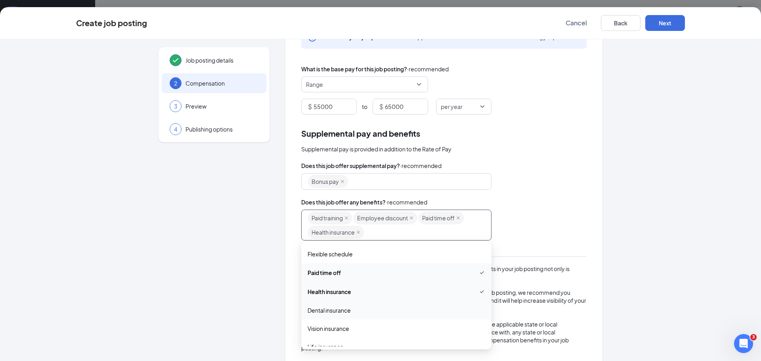
click at [336, 311] on span "Dental insurance" at bounding box center [329, 310] width 43 height 9
click at [332, 329] on span "Vision insurance" at bounding box center [329, 329] width 42 height 9
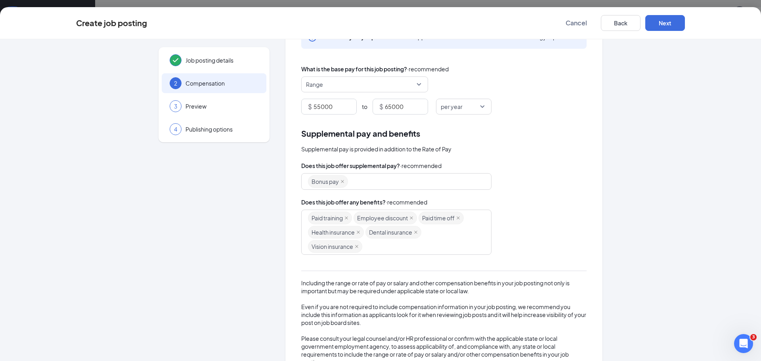
click at [575, 219] on div "Paid training Employee discount Paid time off Health insurance Dental insurance…" at bounding box center [443, 232] width 285 height 45
click at [420, 243] on div "Paid training Employee discount Paid time off Health insurance Dental insurance…" at bounding box center [392, 232] width 169 height 43
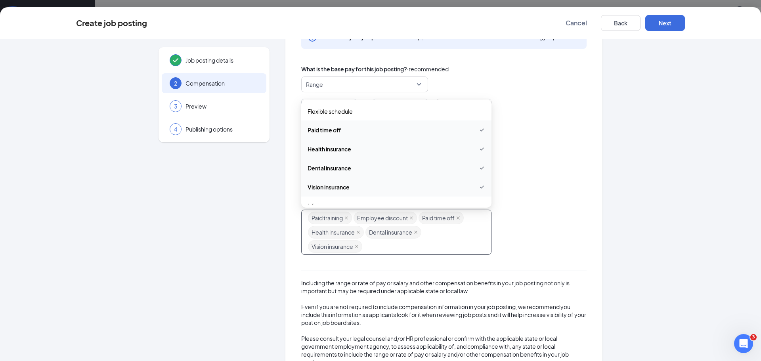
scroll to position [79, 0]
click at [313, 165] on span "401(k)" at bounding box center [316, 163] width 16 height 9
click at [313, 178] on span "401(k) matching" at bounding box center [328, 182] width 41 height 9
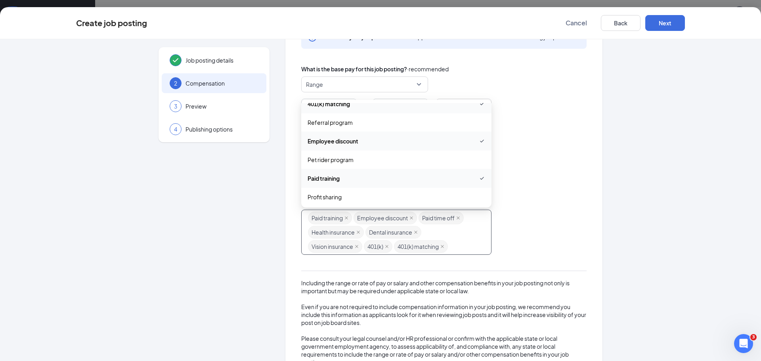
scroll to position [197, 0]
click at [559, 213] on div "Paid training Employee discount Paid time off Health insurance Dental insurance…" at bounding box center [443, 232] width 285 height 45
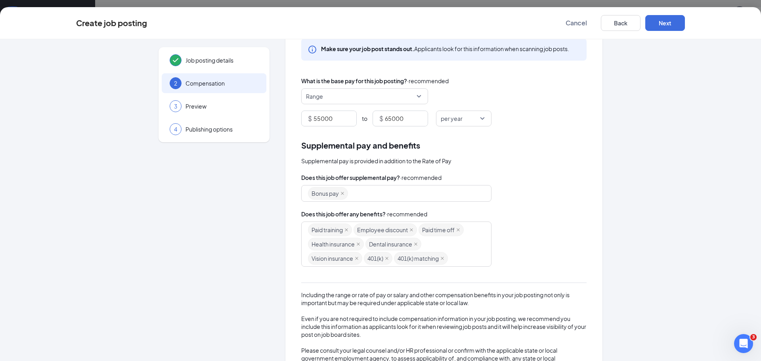
scroll to position [0, 0]
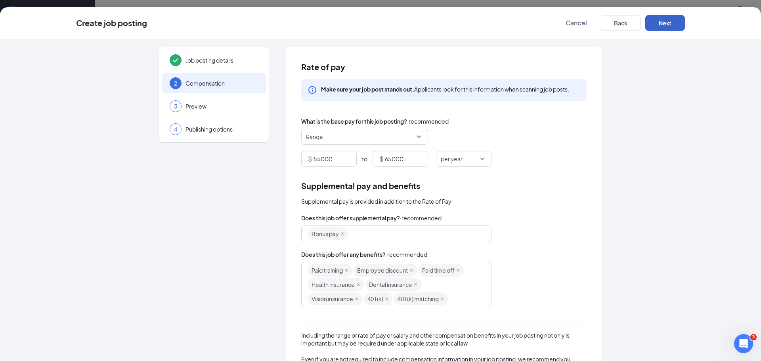
click at [666, 24] on button "Next" at bounding box center [665, 23] width 40 height 16
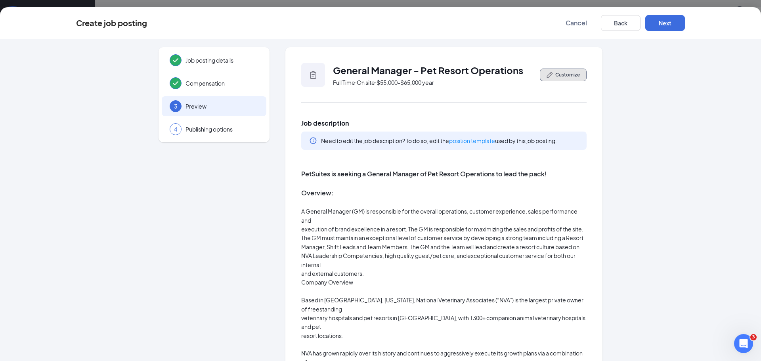
click at [551, 75] on button "Customize" at bounding box center [563, 75] width 47 height 13
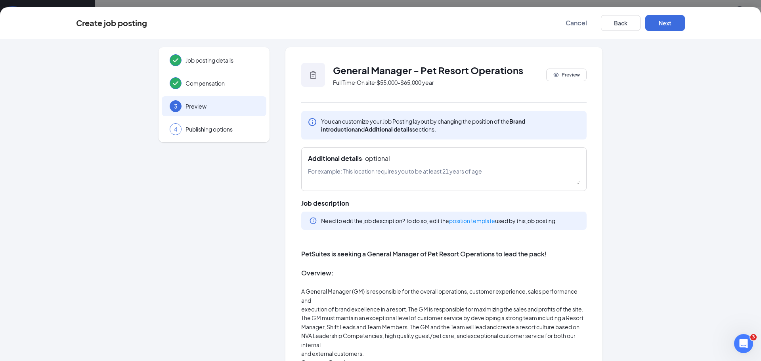
click at [654, 21] on button "Next" at bounding box center [665, 23] width 40 height 16
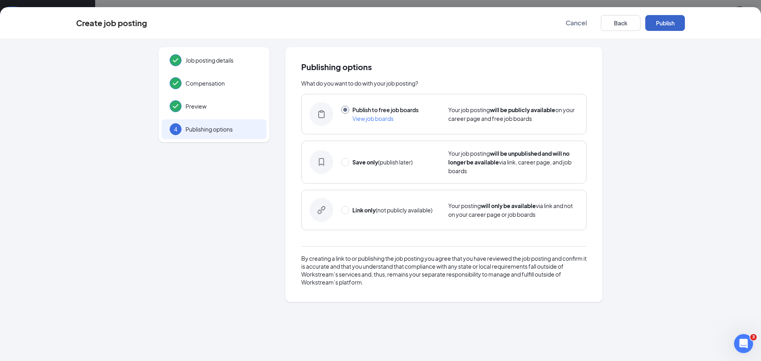
click at [672, 23] on button "Publish" at bounding box center [665, 23] width 40 height 16
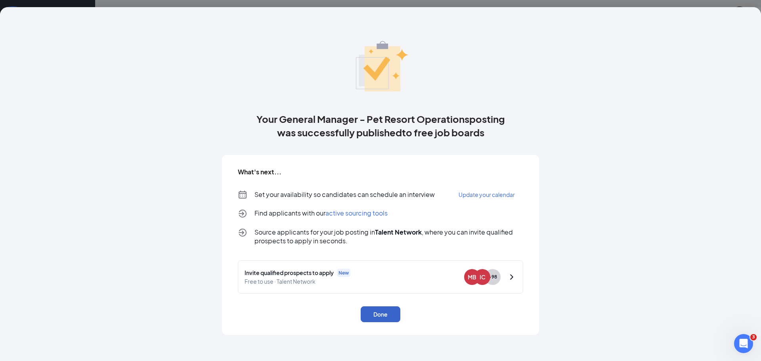
click at [385, 315] on button "Done" at bounding box center [381, 314] width 40 height 16
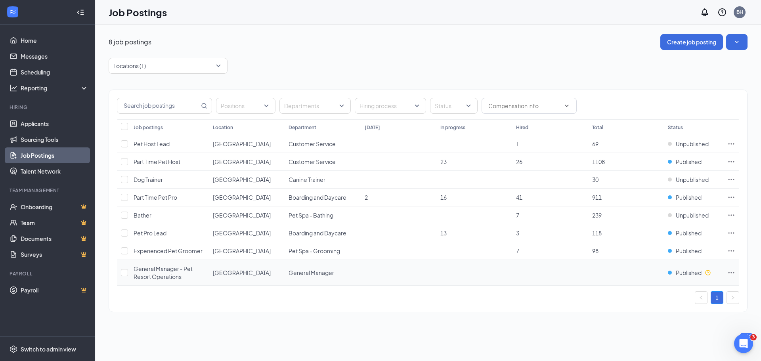
click at [734, 272] on icon "Ellipses" at bounding box center [732, 272] width 6 height 1
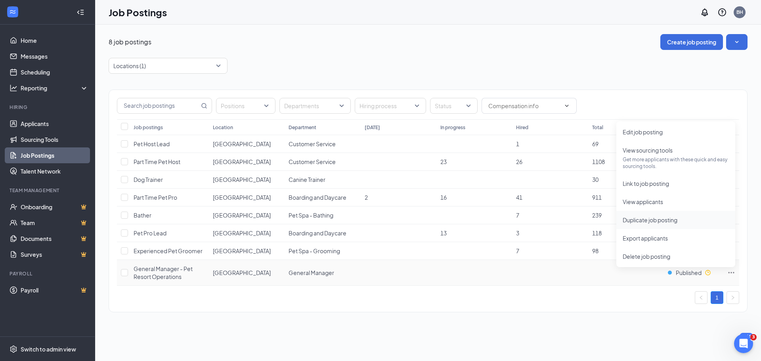
click at [682, 223] on span "Duplicate job posting" at bounding box center [676, 220] width 106 height 9
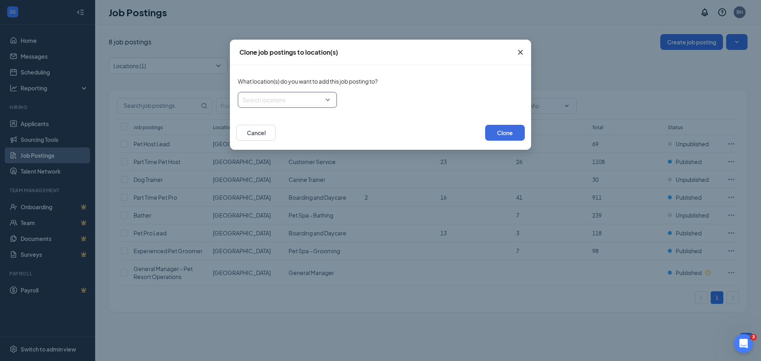
click at [313, 104] on div at bounding box center [285, 100] width 84 height 13
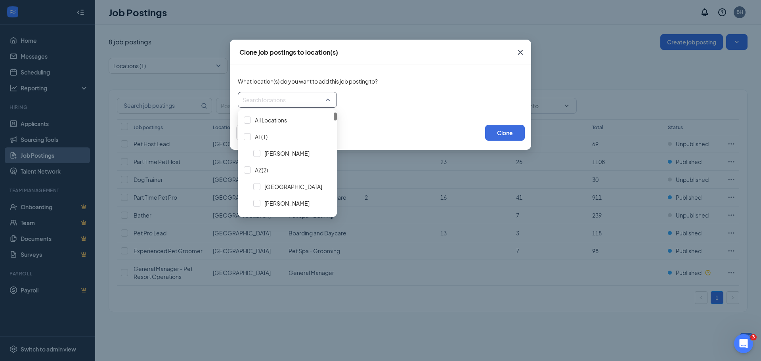
drag, startPoint x: 335, startPoint y: 116, endPoint x: 334, endPoint y: 99, distance: 17.1
click at [334, 99] on body "Home Messages Scheduling Reporting Hiring Applicants Sourcing Tools Job Posting…" at bounding box center [380, 180] width 761 height 361
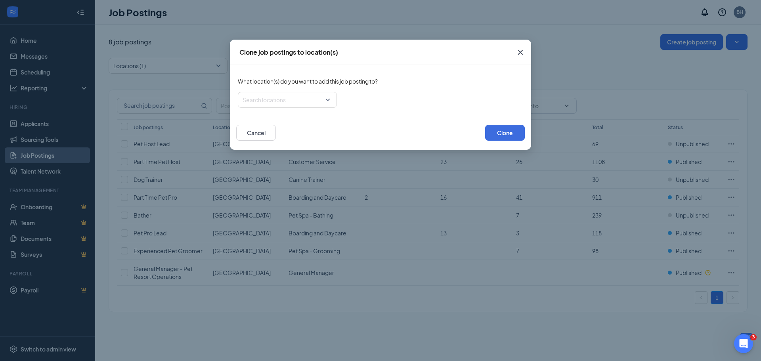
click at [363, 96] on div "Search locations" at bounding box center [380, 100] width 285 height 16
click at [262, 126] on button "Cancel" at bounding box center [256, 133] width 40 height 16
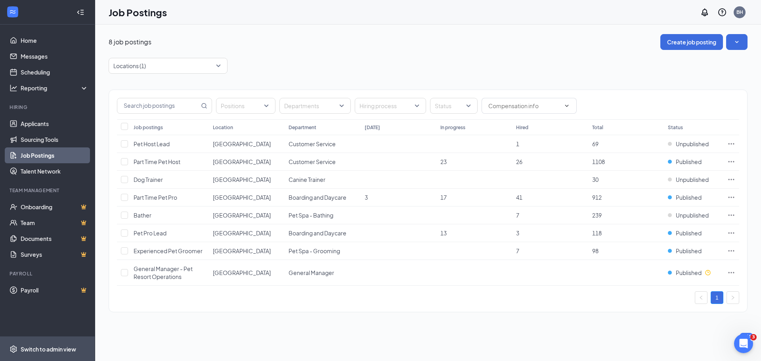
click at [34, 347] on div "Switch to admin view" at bounding box center [49, 349] width 56 height 8
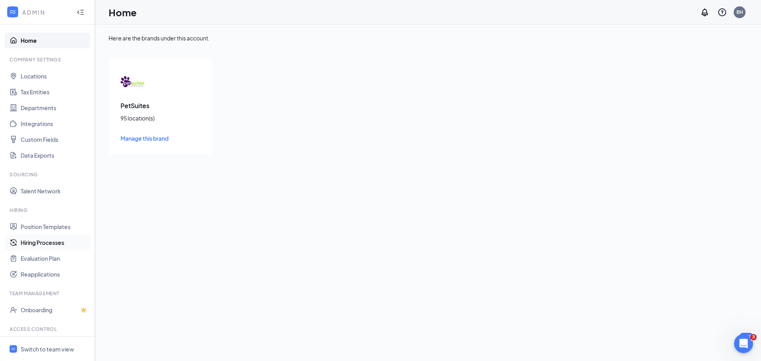
click at [36, 245] on link "Hiring Processes" at bounding box center [55, 243] width 68 height 16
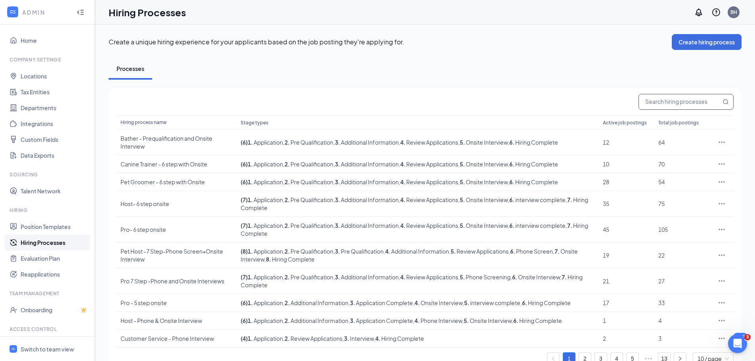
click at [680, 101] on input "text" at bounding box center [680, 101] width 82 height 15
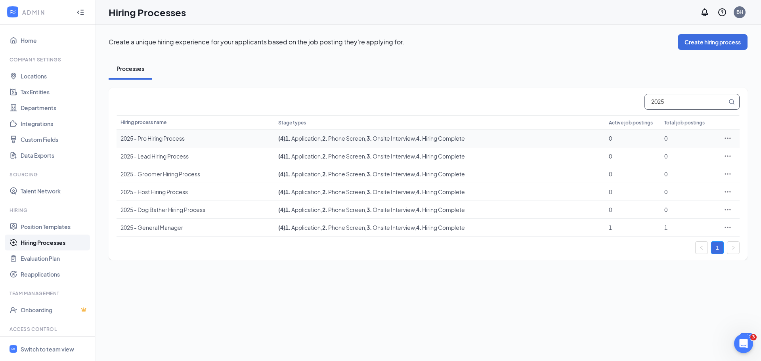
type input "2025"
click at [157, 139] on div "2025 - Pro Hiring Process" at bounding box center [196, 138] width 150 height 8
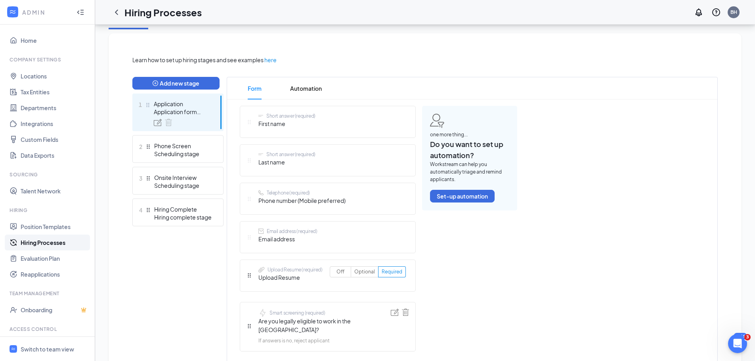
scroll to position [119, 0]
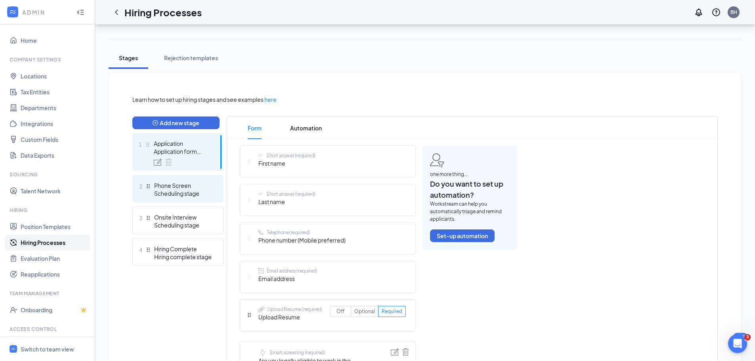
click at [185, 184] on div "Phone Screen" at bounding box center [183, 186] width 58 height 8
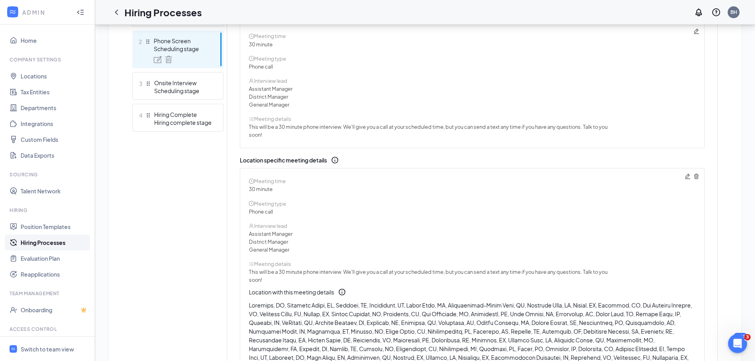
scroll to position [317, 0]
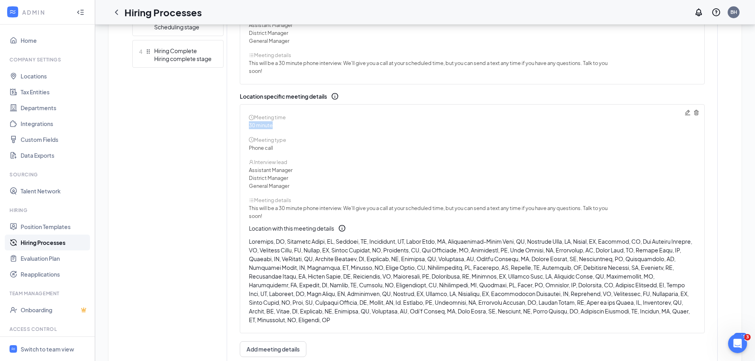
drag, startPoint x: 276, startPoint y: 128, endPoint x: 248, endPoint y: 127, distance: 28.6
click at [248, 127] on div "Meeting time 30 minute Meeting type Phone call Interview lead Assistant Manager…" at bounding box center [472, 218] width 465 height 229
drag, startPoint x: 292, startPoint y: 185, endPoint x: 248, endPoint y: 170, distance: 46.9
click at [248, 170] on div "Meeting time 30 minute Meeting type Phone call Interview lead Assistant Manager…" at bounding box center [472, 218] width 465 height 229
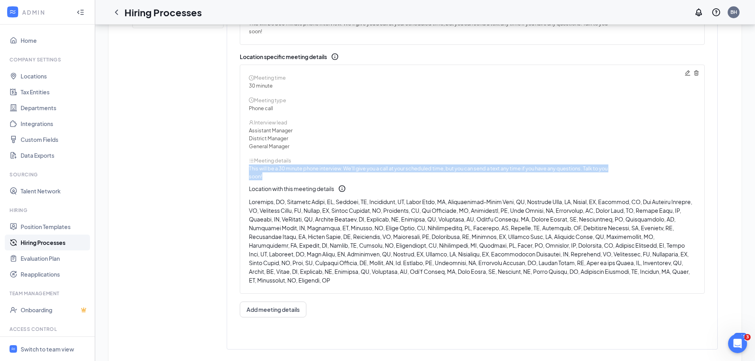
drag, startPoint x: 270, startPoint y: 180, endPoint x: 244, endPoint y: 169, distance: 28.5
click at [244, 169] on div "Meeting time 30 minute Meeting type Phone call Interview lead Assistant Manager…" at bounding box center [472, 179] width 465 height 229
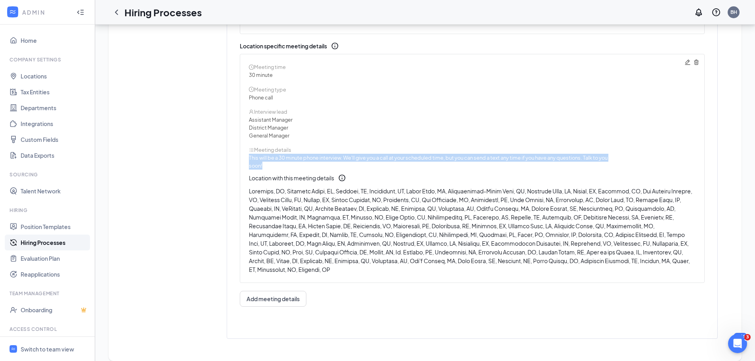
scroll to position [377, 0]
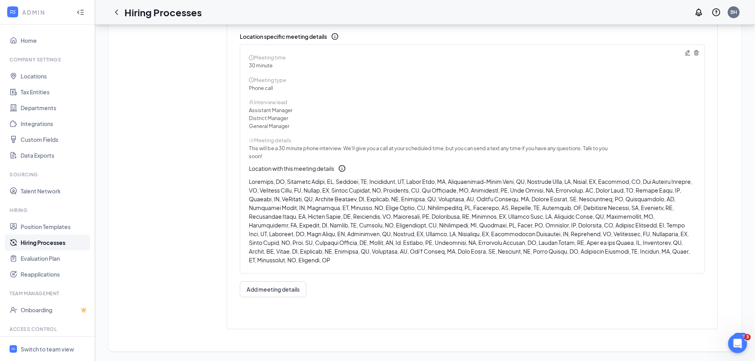
click at [246, 172] on div "Meeting time 30 minute Meeting type Phone call Interview lead Assistant Manager…" at bounding box center [472, 158] width 465 height 229
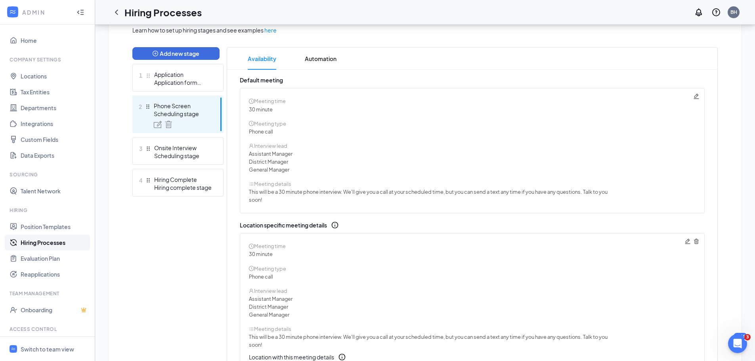
scroll to position [198, 0]
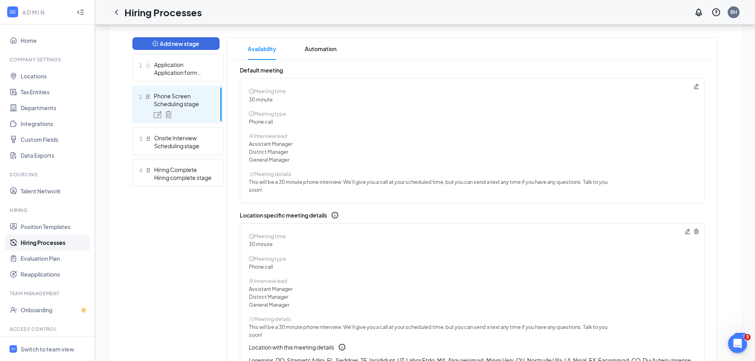
click at [697, 232] on icon "Trash" at bounding box center [696, 231] width 6 height 6
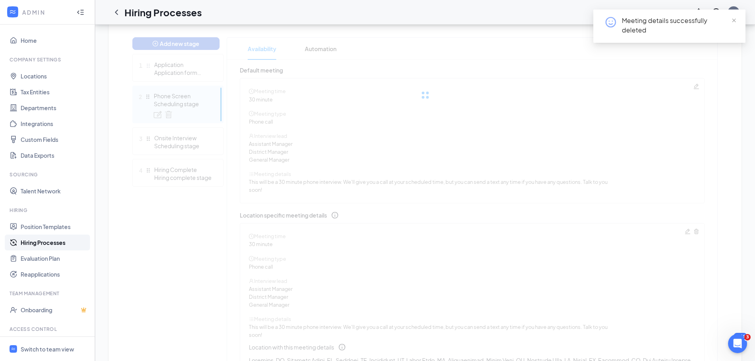
scroll to position [140, 0]
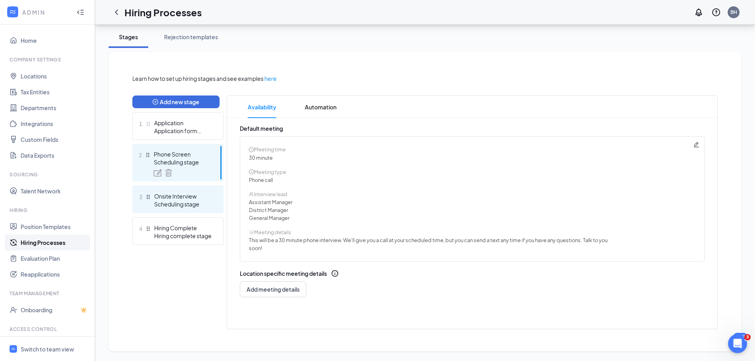
click at [171, 205] on div "Scheduling stage" at bounding box center [183, 204] width 58 height 8
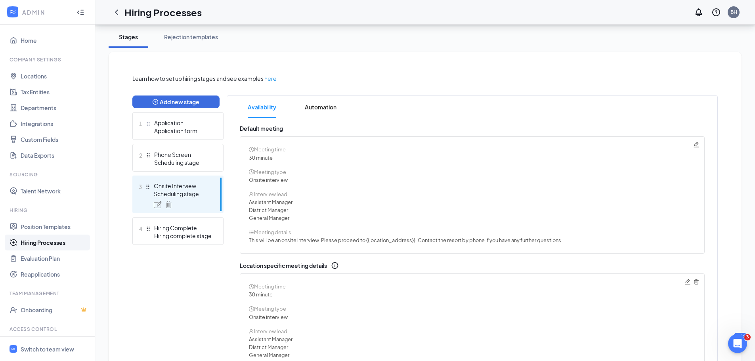
scroll to position [198, 0]
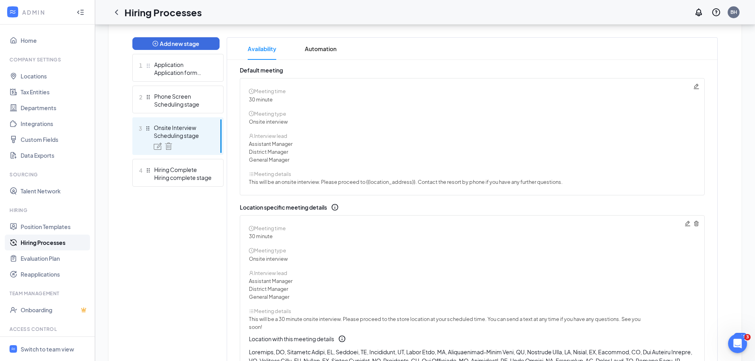
click at [697, 224] on icon "Trash" at bounding box center [696, 223] width 5 height 5
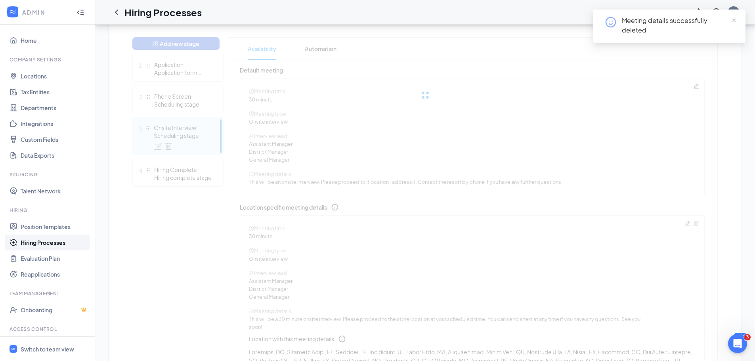
scroll to position [132, 0]
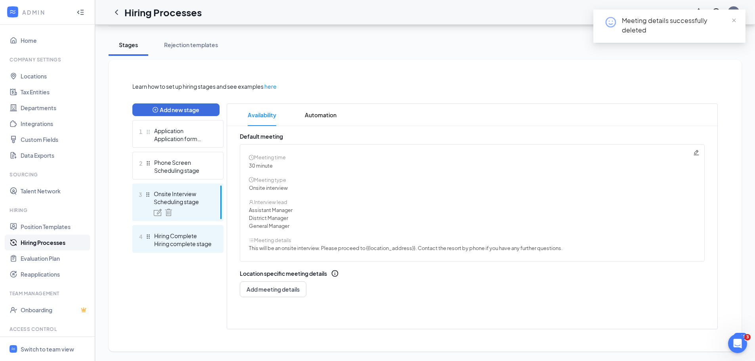
click at [172, 233] on div "Hiring Complete" at bounding box center [183, 236] width 58 height 8
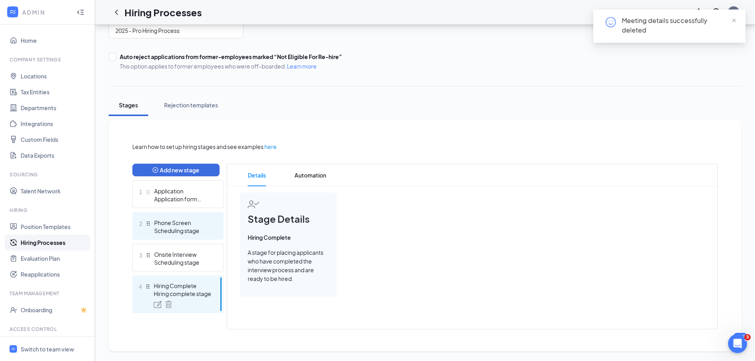
scroll to position [72, 0]
click at [322, 172] on span "Automation" at bounding box center [311, 175] width 32 height 22
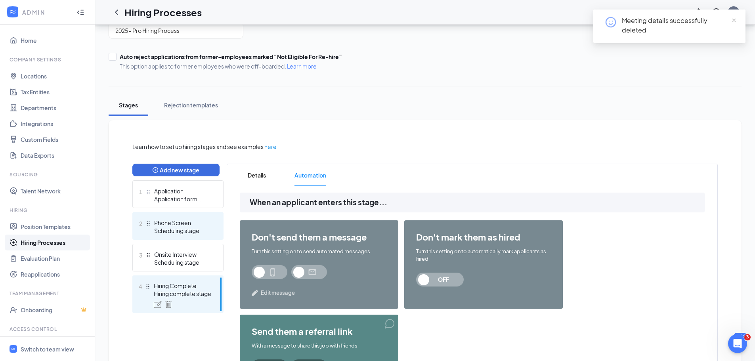
click at [180, 234] on div "Scheduling stage" at bounding box center [183, 231] width 58 height 8
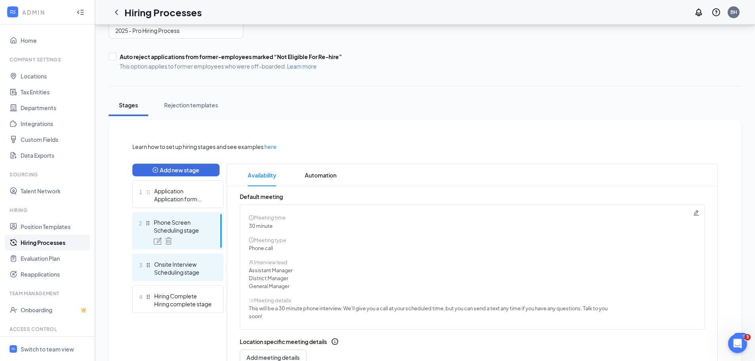
click at [179, 263] on div "Onsite Interview" at bounding box center [183, 264] width 58 height 8
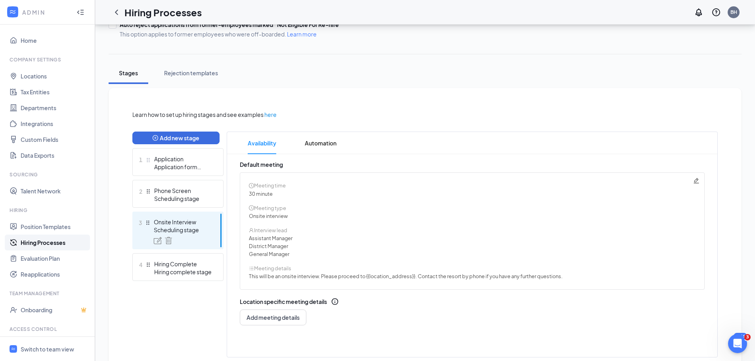
scroll to position [132, 0]
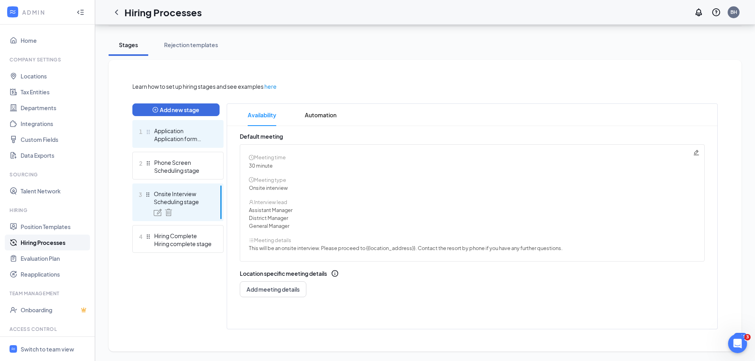
click at [183, 140] on div "Application form stage" at bounding box center [183, 139] width 58 height 8
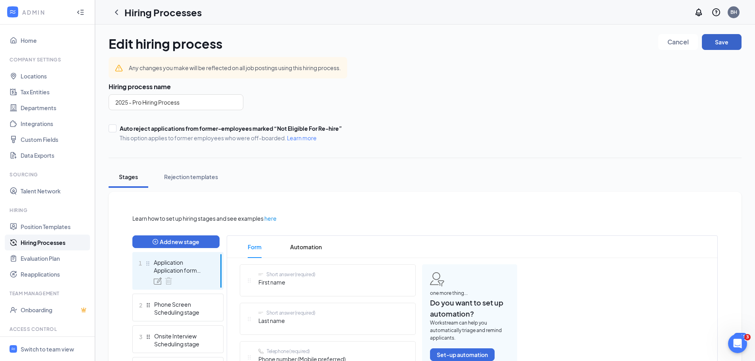
click at [723, 39] on button "Save" at bounding box center [722, 42] width 40 height 16
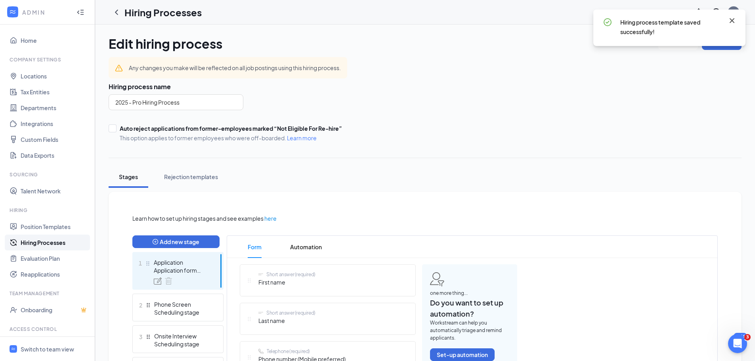
click at [732, 21] on icon "Cross" at bounding box center [732, 20] width 5 height 5
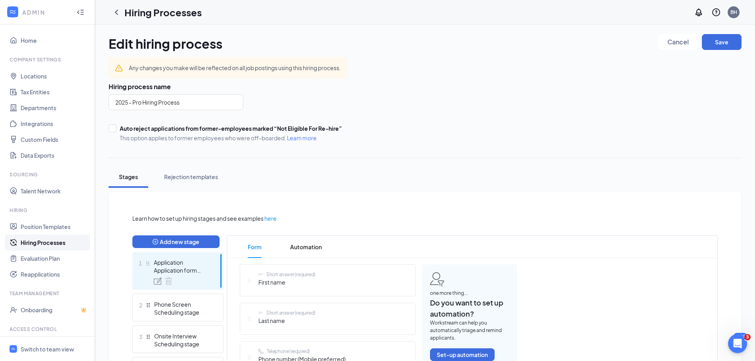
click at [48, 241] on link "Hiring Processes" at bounding box center [55, 243] width 68 height 16
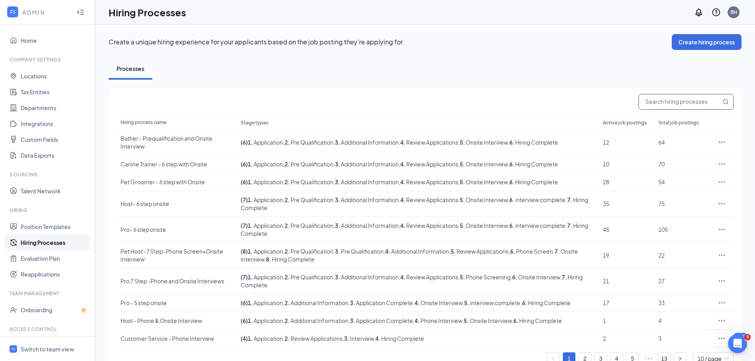
click at [682, 102] on input "text" at bounding box center [680, 101] width 82 height 15
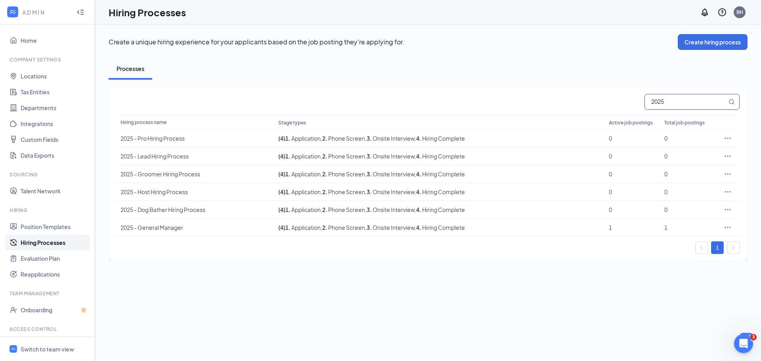
type input "2025"
click at [658, 70] on div "Processes" at bounding box center [428, 69] width 639 height 22
click at [67, 343] on span "Switch to team view" at bounding box center [55, 349] width 68 height 24
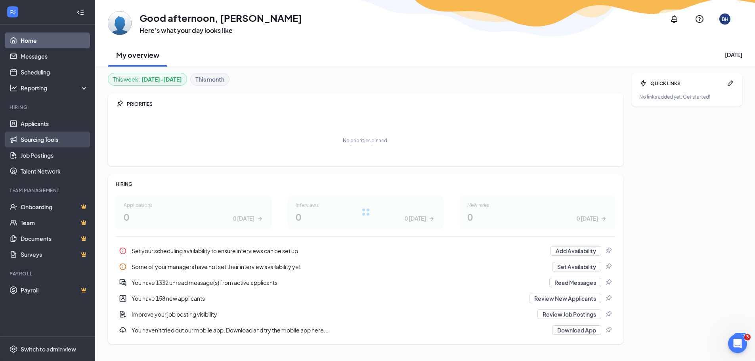
click at [45, 142] on link "Sourcing Tools" at bounding box center [55, 140] width 68 height 16
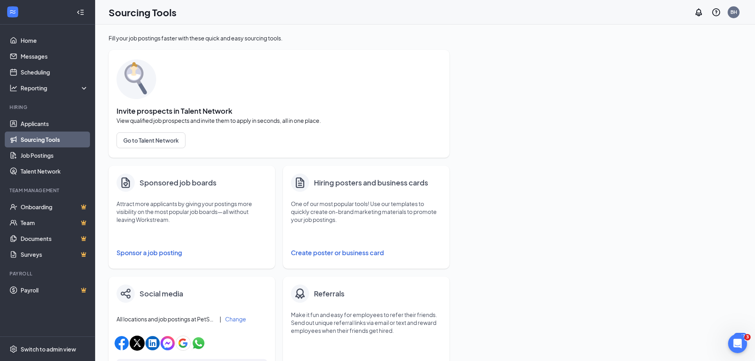
click at [172, 252] on button "Sponsor a job posting" at bounding box center [192, 253] width 151 height 16
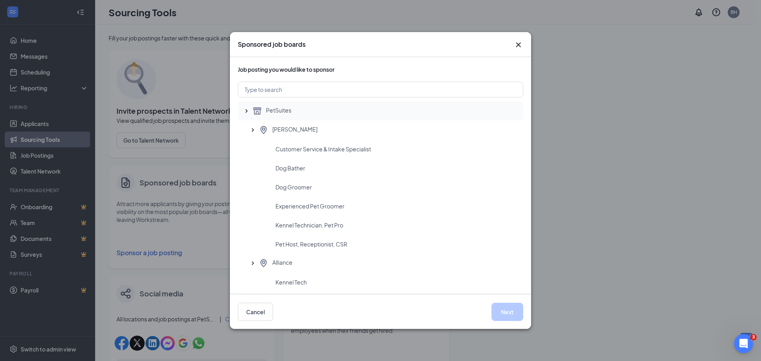
click at [275, 106] on div "PetSuites" at bounding box center [380, 111] width 285 height 19
click at [501, 310] on button "Next" at bounding box center [508, 312] width 32 height 18
click at [251, 129] on icon "SmallChevronUp" at bounding box center [253, 130] width 8 height 8
click at [249, 110] on icon "SmallChevronUp" at bounding box center [247, 111] width 8 height 8
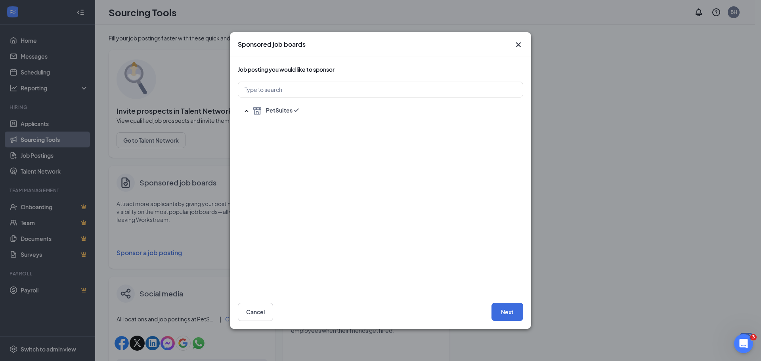
click at [520, 47] on icon "Cross" at bounding box center [519, 45] width 10 height 10
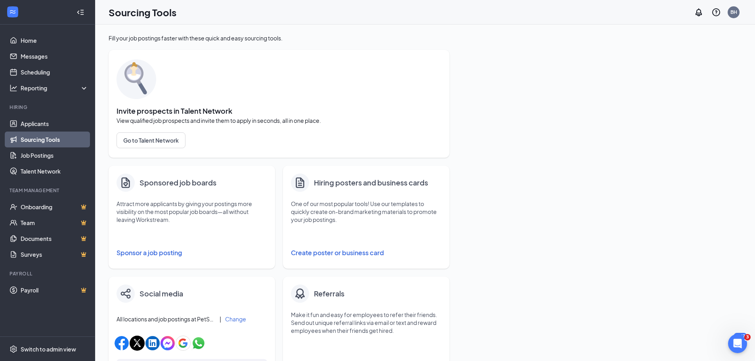
click at [189, 182] on h4 "Sponsored job boards" at bounding box center [178, 182] width 77 height 11
click at [162, 256] on button "Sponsor a job posting" at bounding box center [192, 253] width 151 height 16
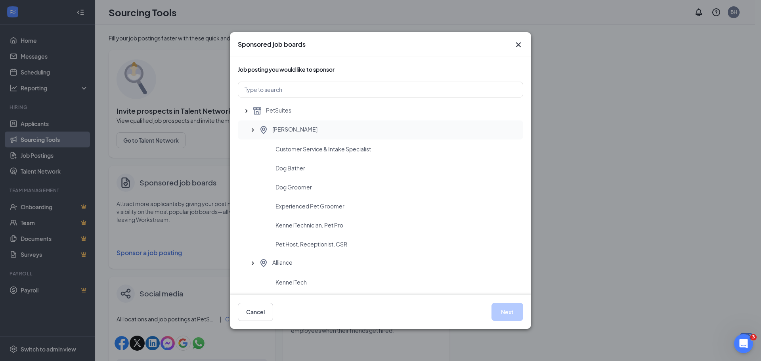
click at [285, 127] on span "[PERSON_NAME]" at bounding box center [294, 130] width 45 height 10
click at [500, 314] on button "Next" at bounding box center [508, 312] width 32 height 18
click at [505, 311] on button "Next" at bounding box center [508, 312] width 32 height 18
click at [508, 308] on button "Next" at bounding box center [508, 312] width 32 height 18
click at [518, 44] on icon "Cross" at bounding box center [518, 44] width 5 height 5
